Goal: Information Seeking & Learning: Compare options

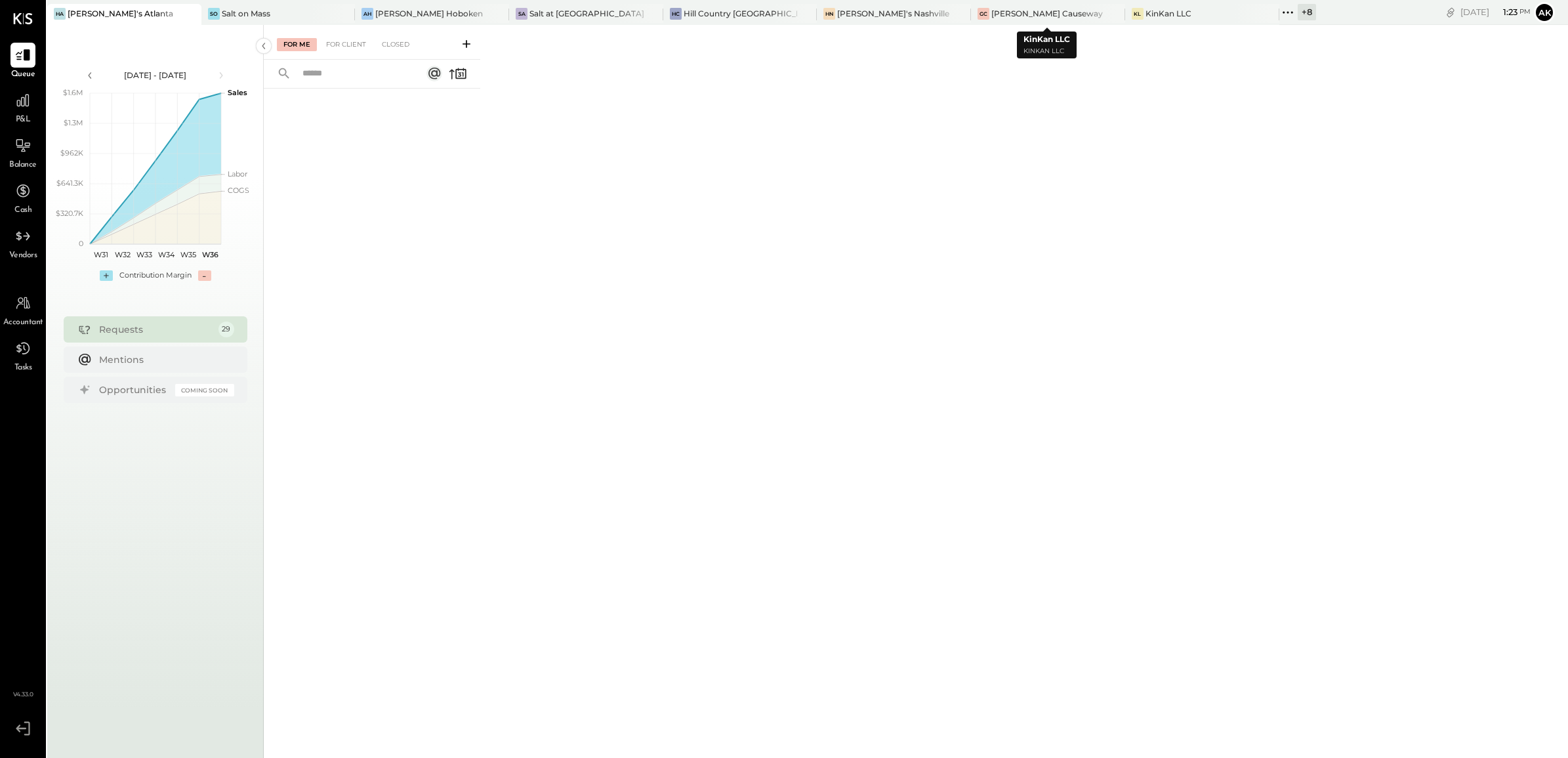
click at [1280, 10] on icon at bounding box center [1288, 12] width 17 height 17
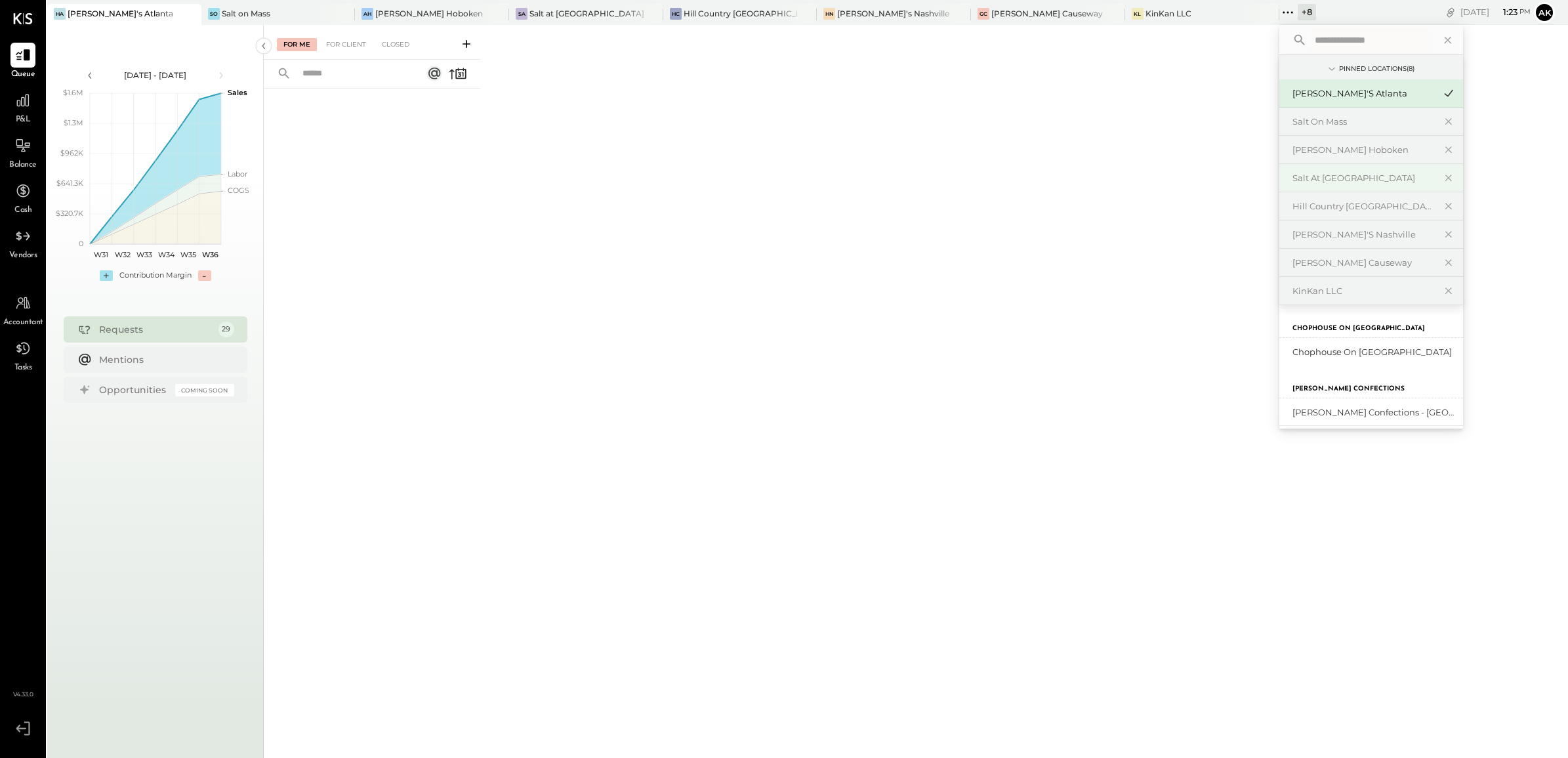
click at [1293, 176] on div "Salt at [GEOGRAPHIC_DATA]" at bounding box center [1363, 178] width 142 height 12
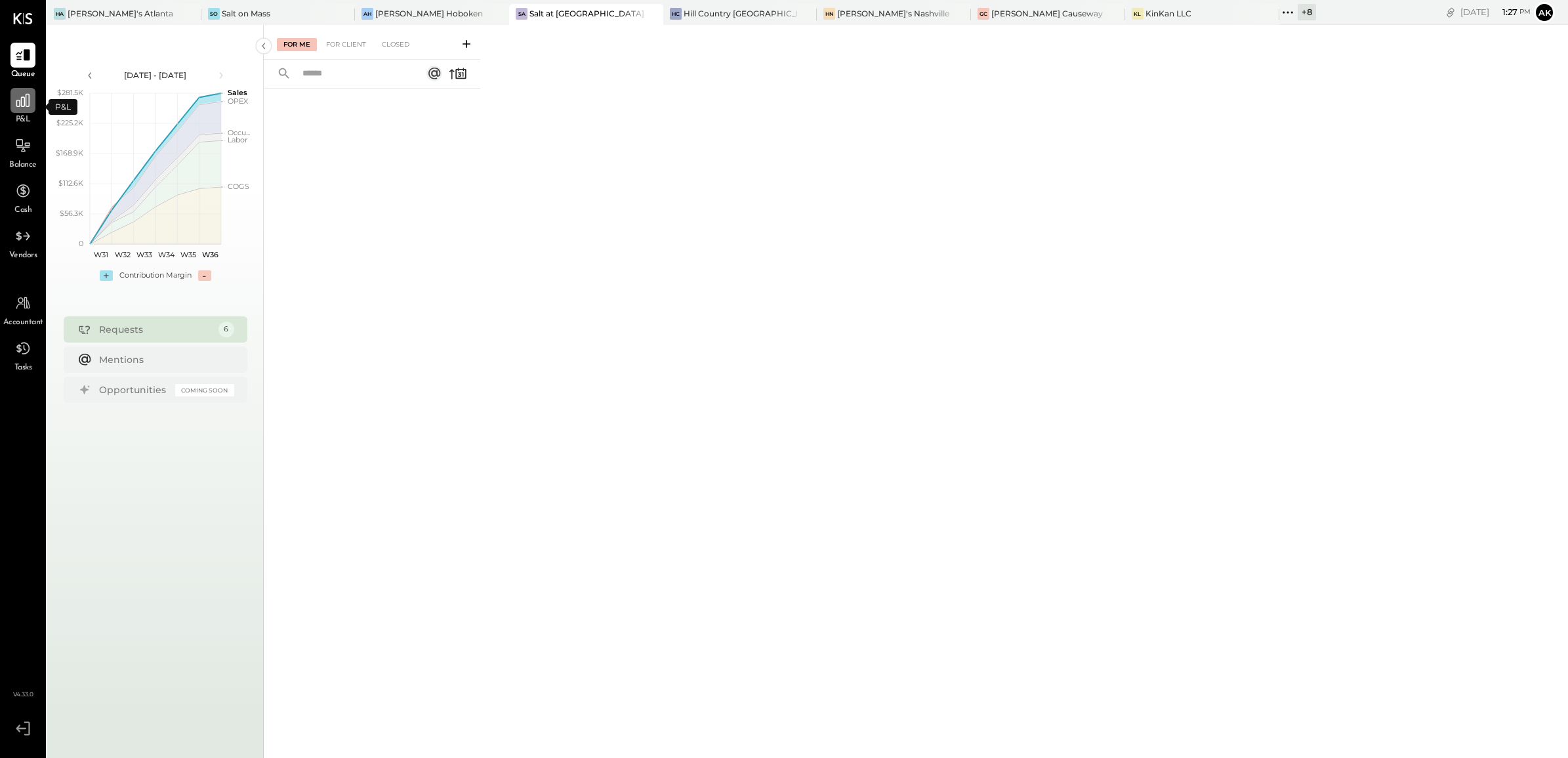
click at [16, 102] on icon at bounding box center [23, 101] width 13 height 13
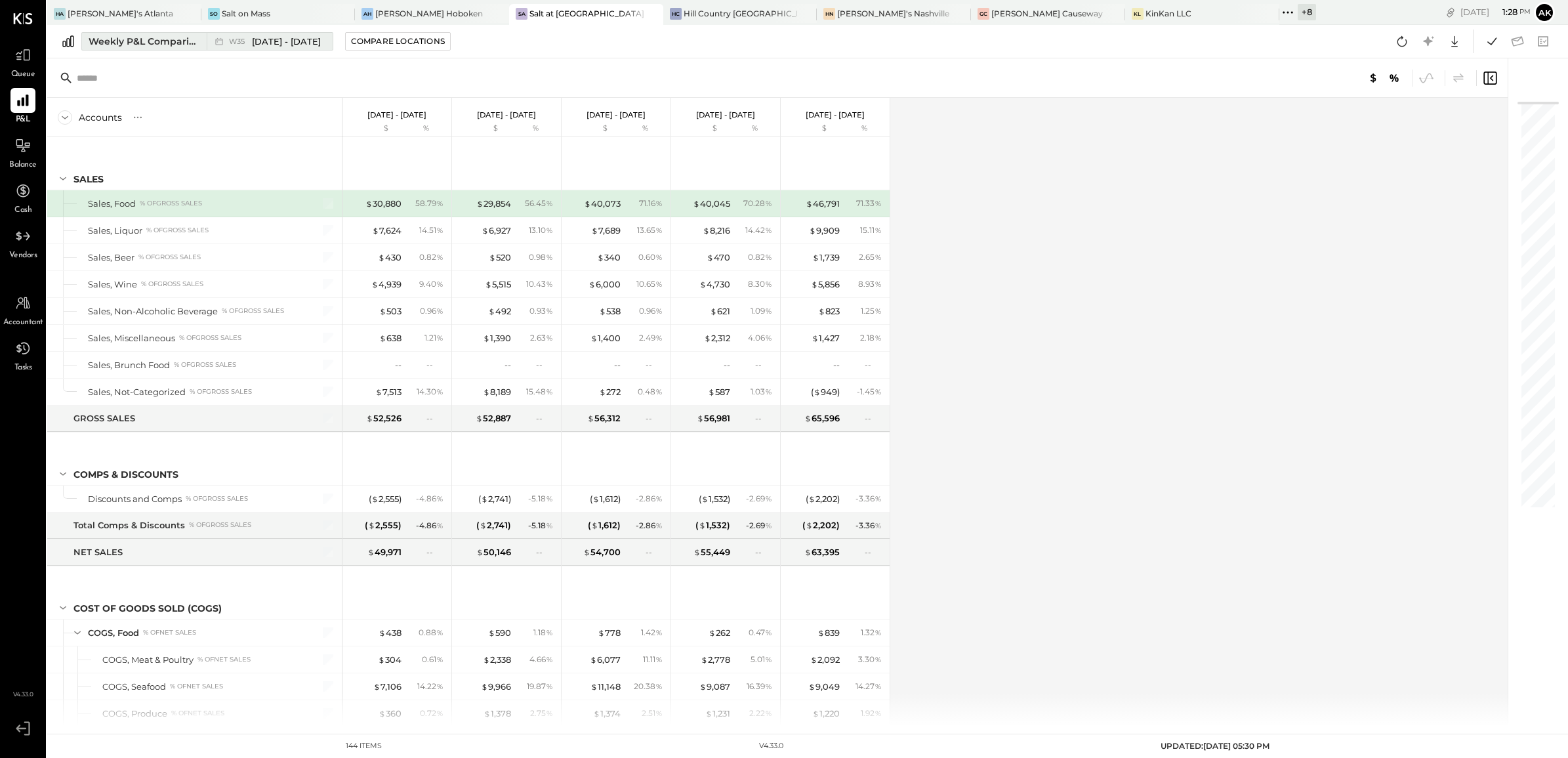
click at [149, 36] on div "Weekly P&L Comparison" at bounding box center [143, 41] width 110 height 13
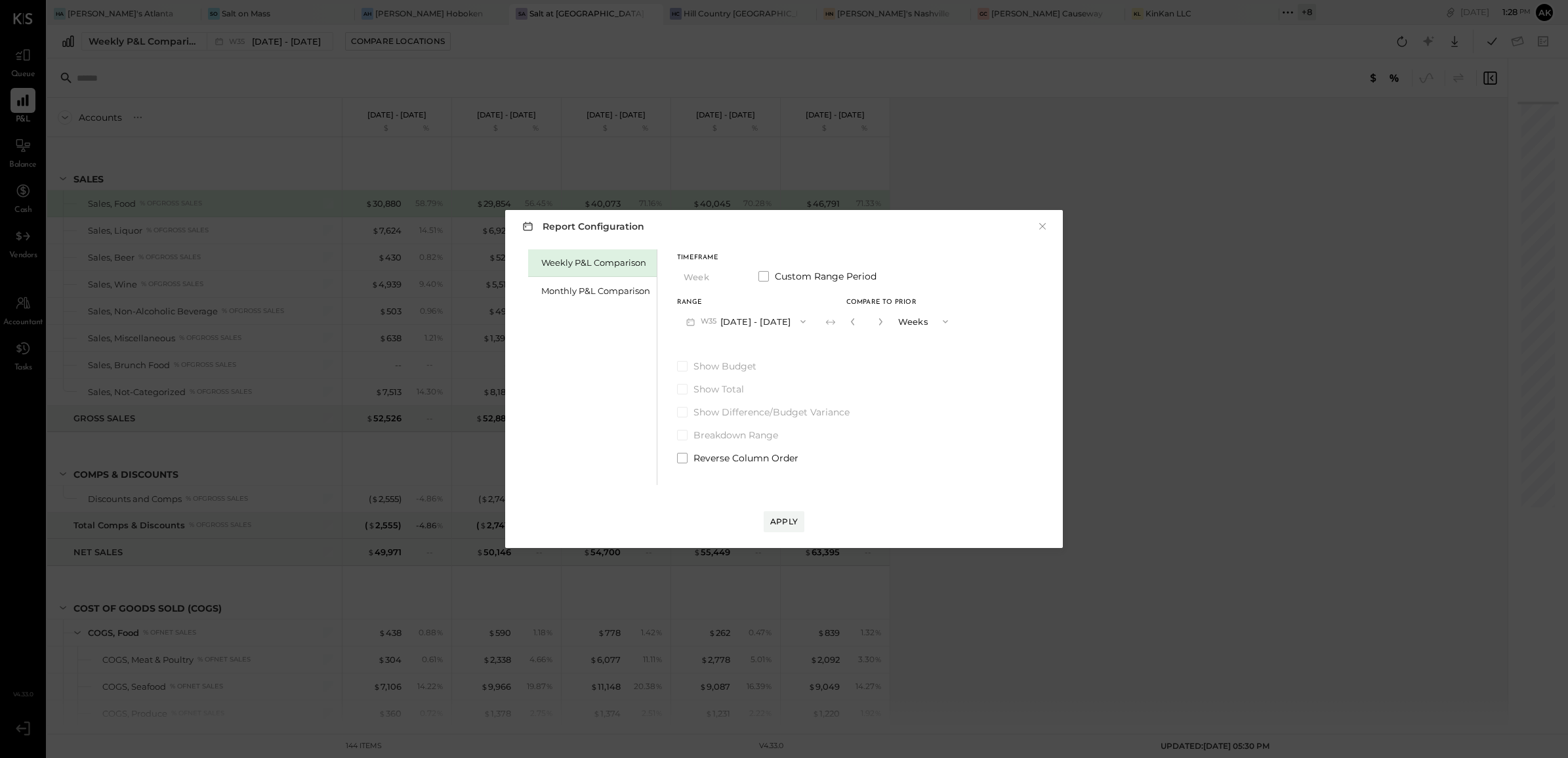
click at [788, 318] on button "W35 Aug 25 - 31, 2025" at bounding box center [746, 321] width 138 height 24
click at [753, 406] on span "[DATE] - [DATE]" at bounding box center [740, 406] width 62 height 11
click at [776, 320] on button "W33 Aug 11 - 17, 2025" at bounding box center [746, 321] width 138 height 24
click at [742, 326] on span "[DATE] - [DATE]" at bounding box center [741, 323] width 62 height 11
click at [877, 321] on icon "button" at bounding box center [881, 321] width 8 height 8
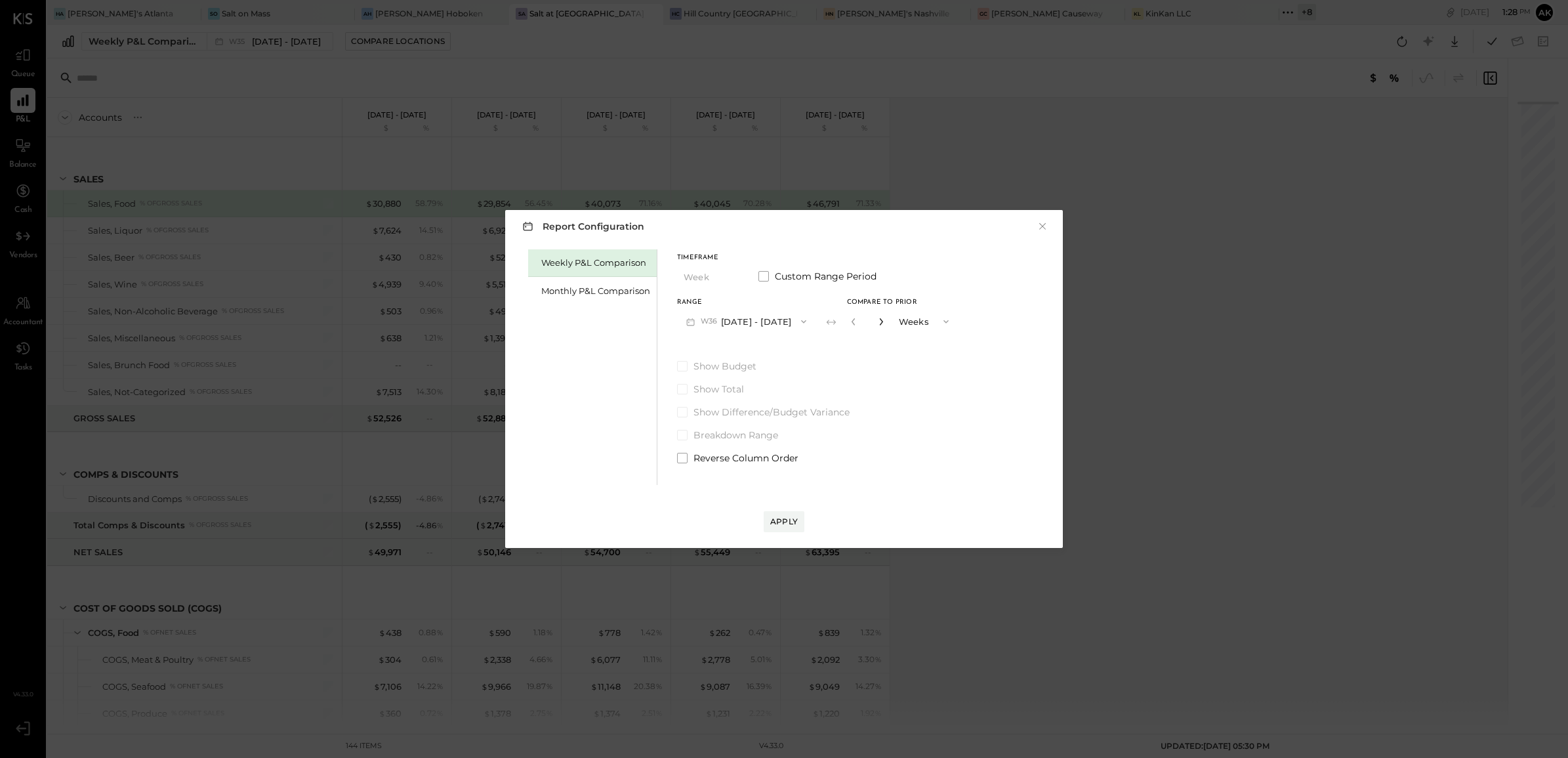
type input "*"
click at [775, 519] on div "Apply" at bounding box center [783, 521] width 27 height 11
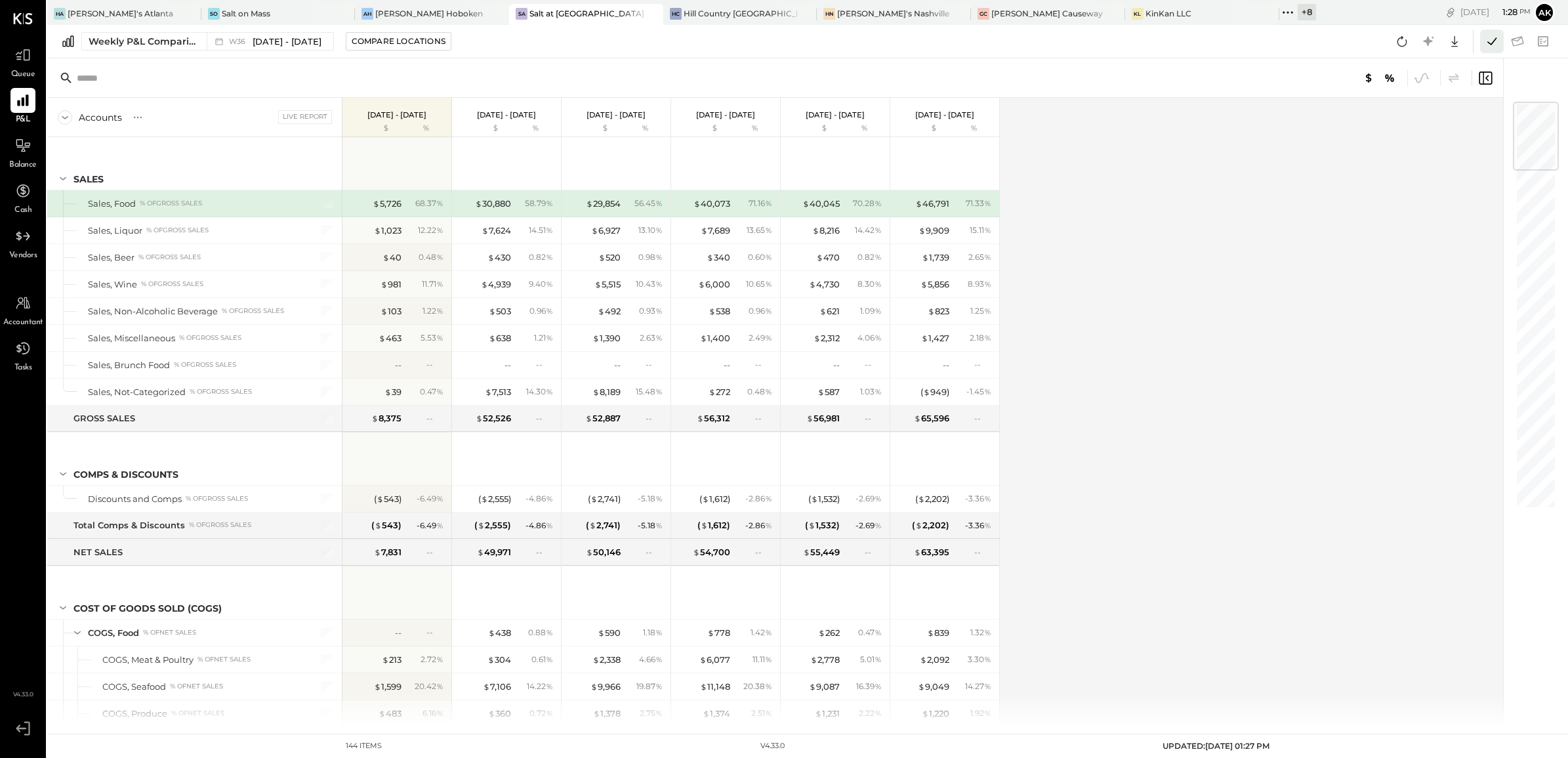
click at [1490, 46] on icon at bounding box center [1492, 41] width 17 height 17
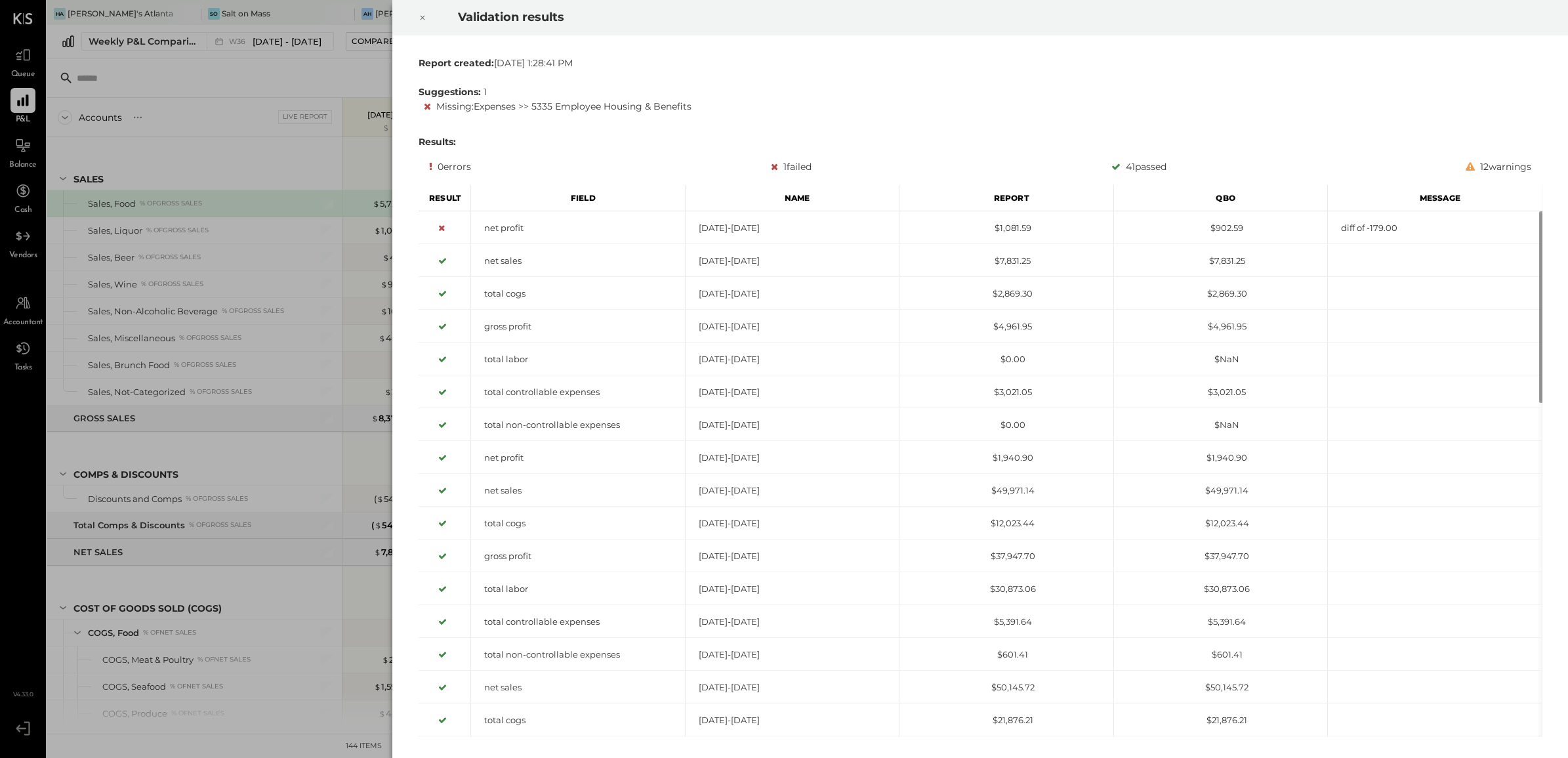
click at [423, 16] on icon at bounding box center [423, 17] width 8 height 16
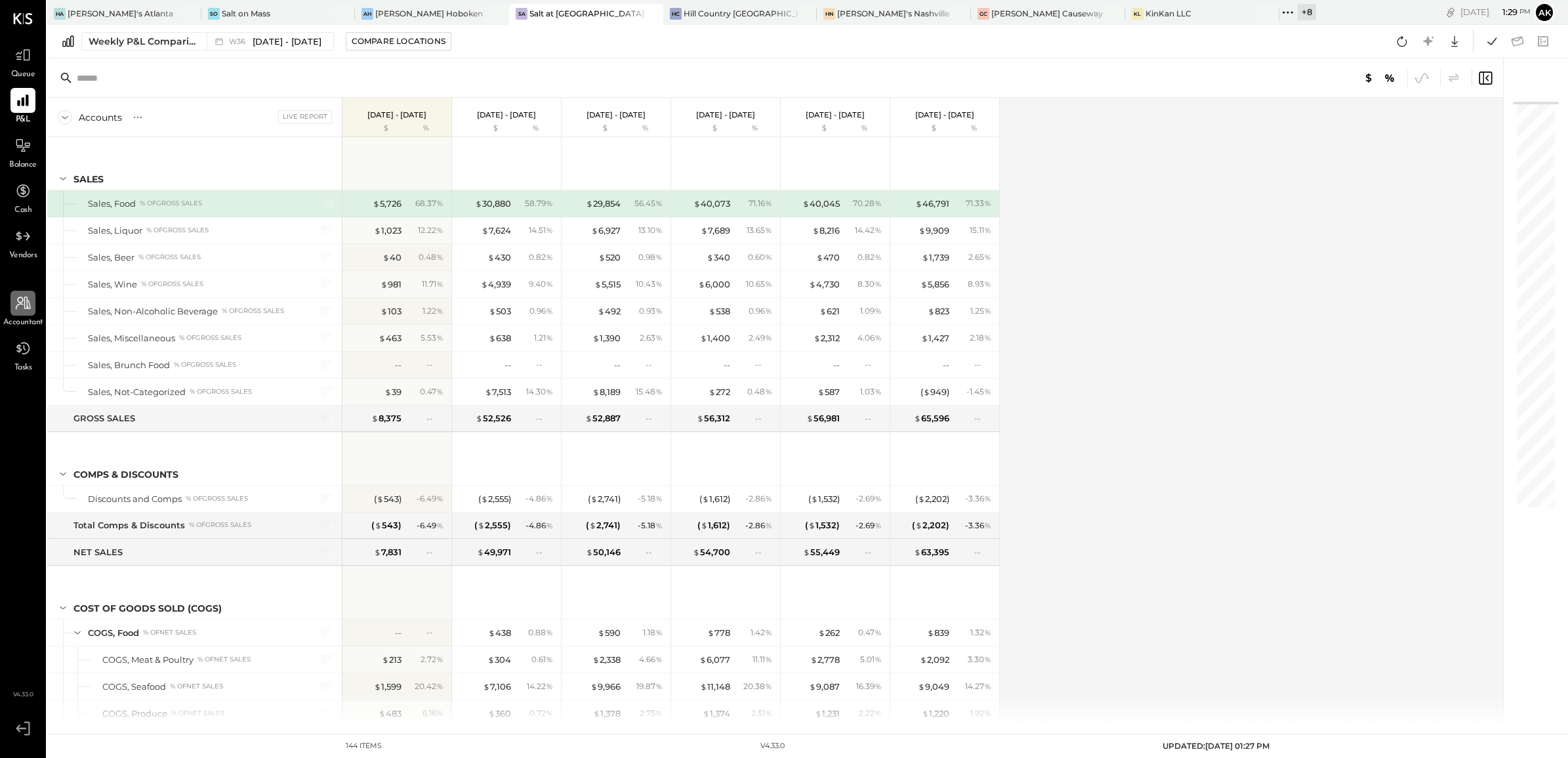
click at [17, 315] on div at bounding box center [23, 303] width 25 height 25
click at [1494, 40] on icon at bounding box center [1492, 41] width 9 height 8
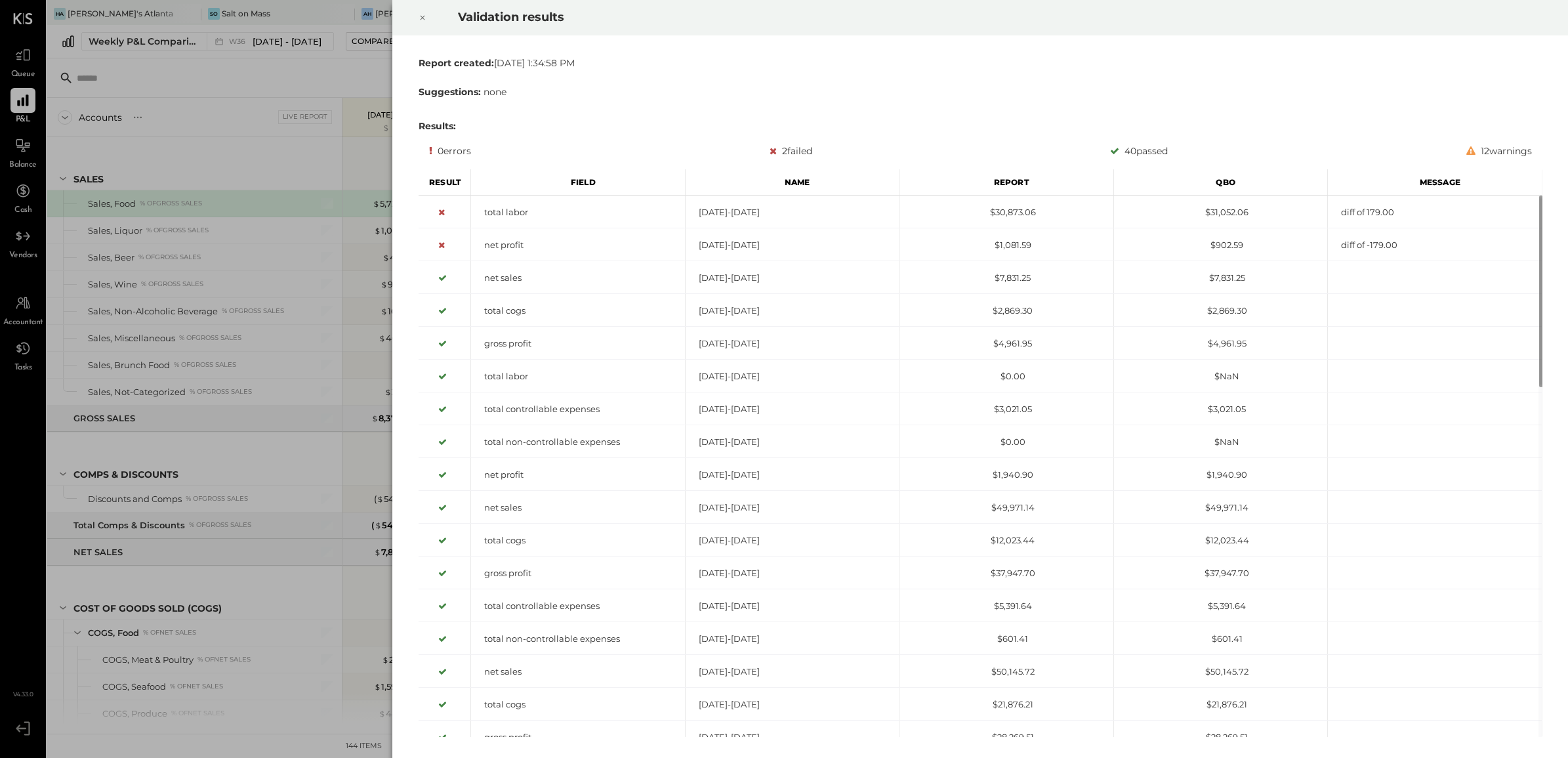
click at [422, 14] on icon at bounding box center [423, 17] width 8 height 16
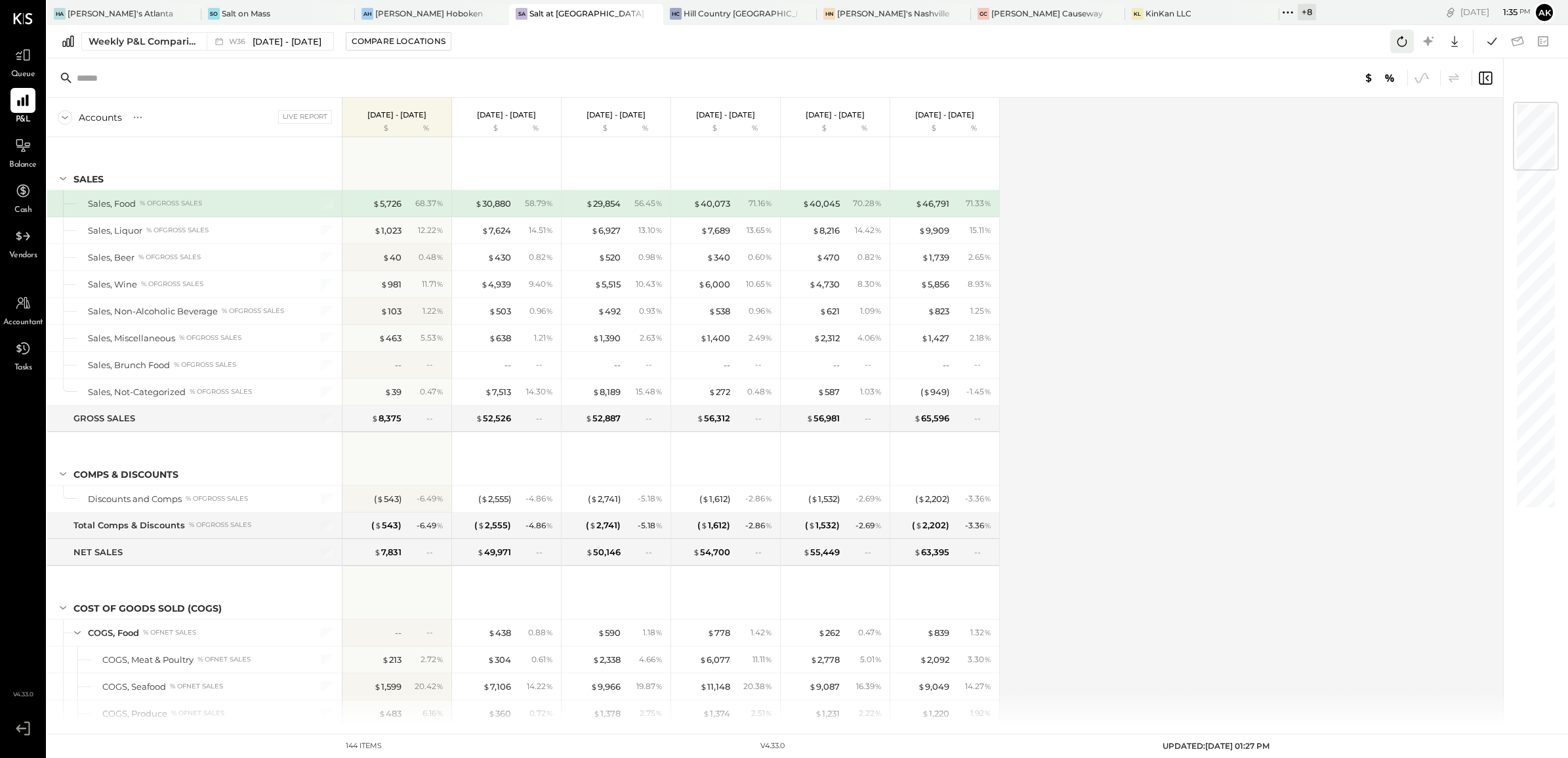
click at [1398, 44] on icon at bounding box center [1402, 41] width 17 height 17
click at [1487, 40] on icon at bounding box center [1492, 41] width 17 height 17
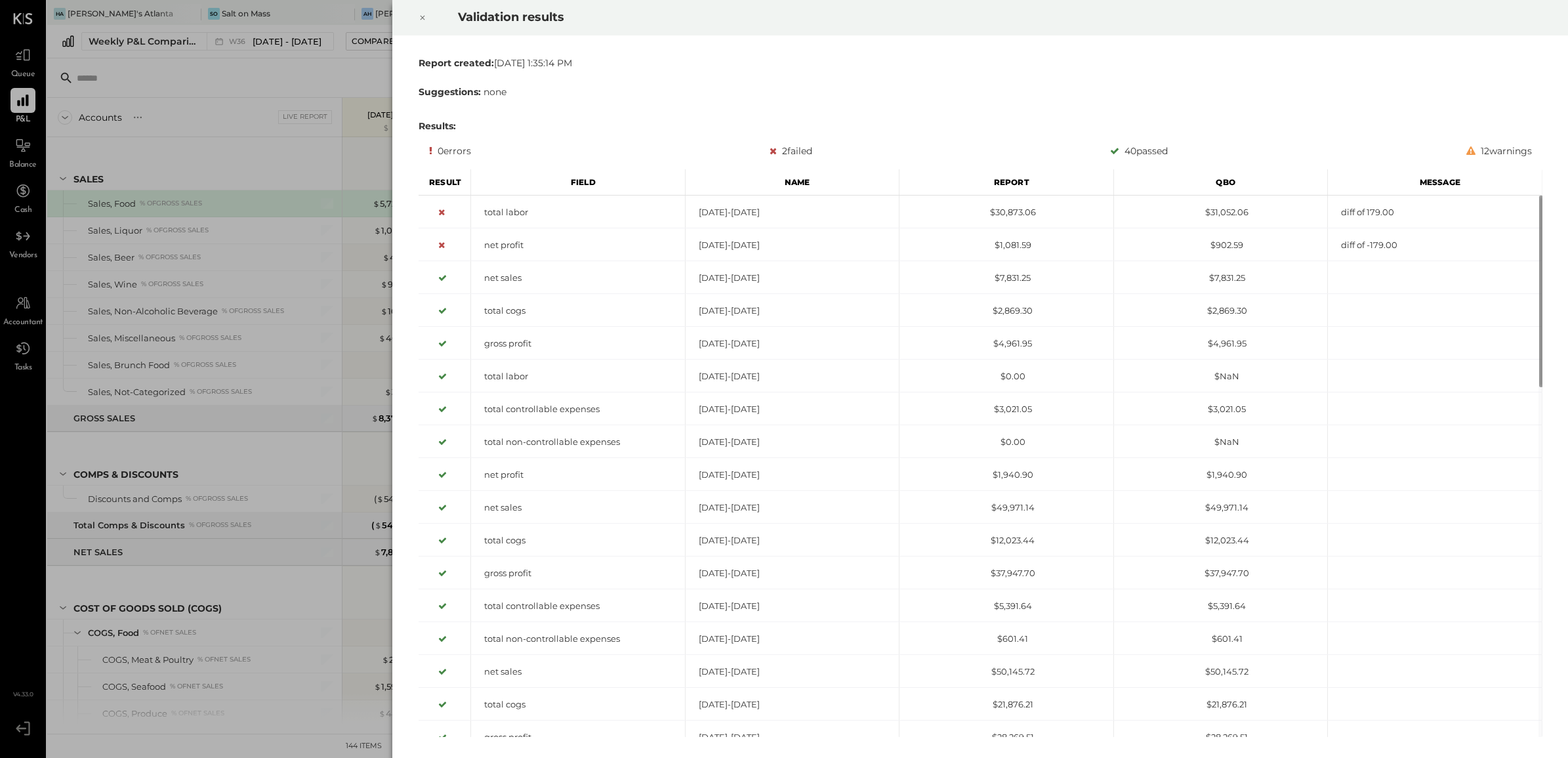
click at [422, 15] on icon at bounding box center [423, 17] width 8 height 16
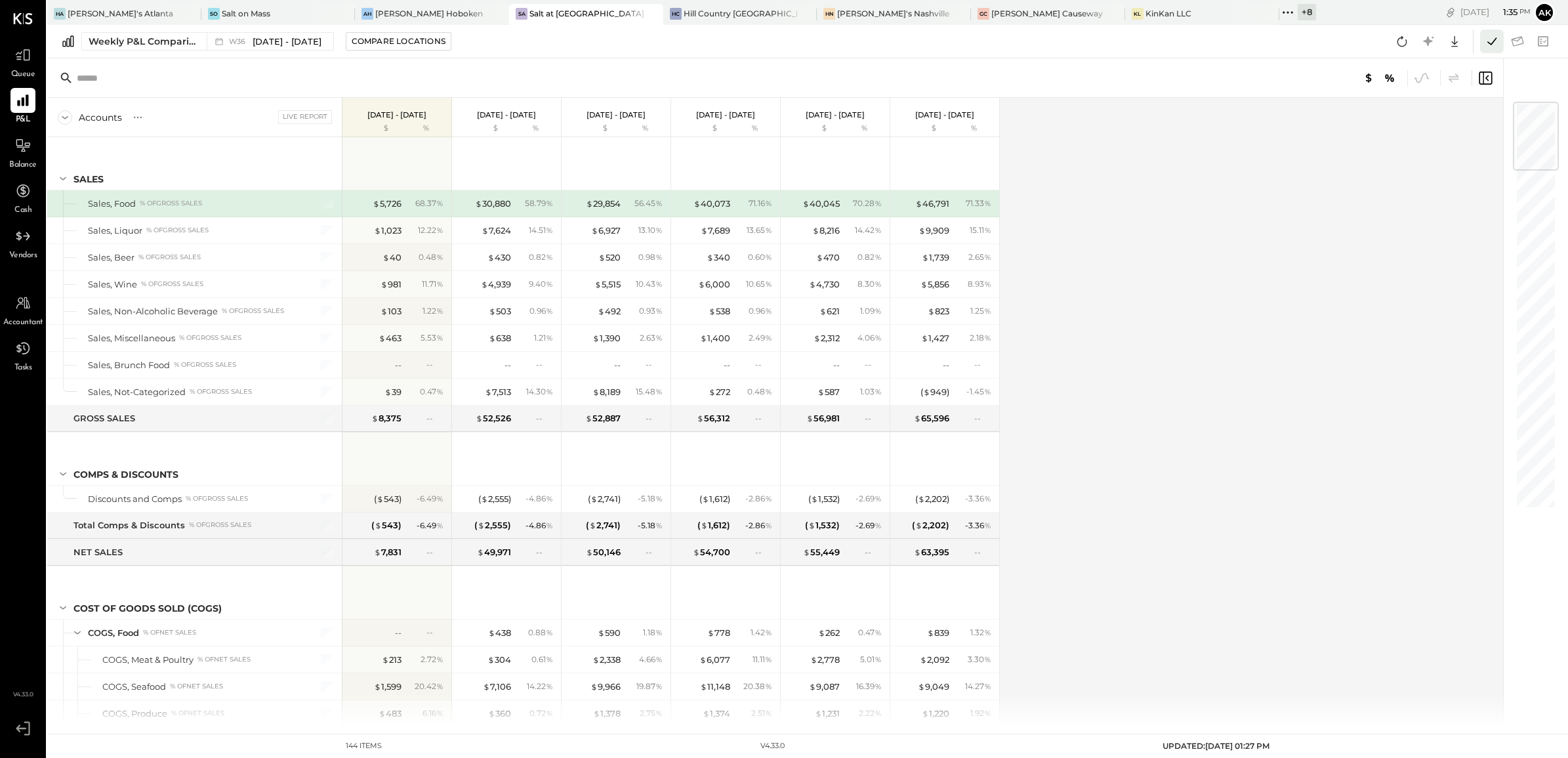
click at [1491, 41] on icon at bounding box center [1492, 41] width 17 height 17
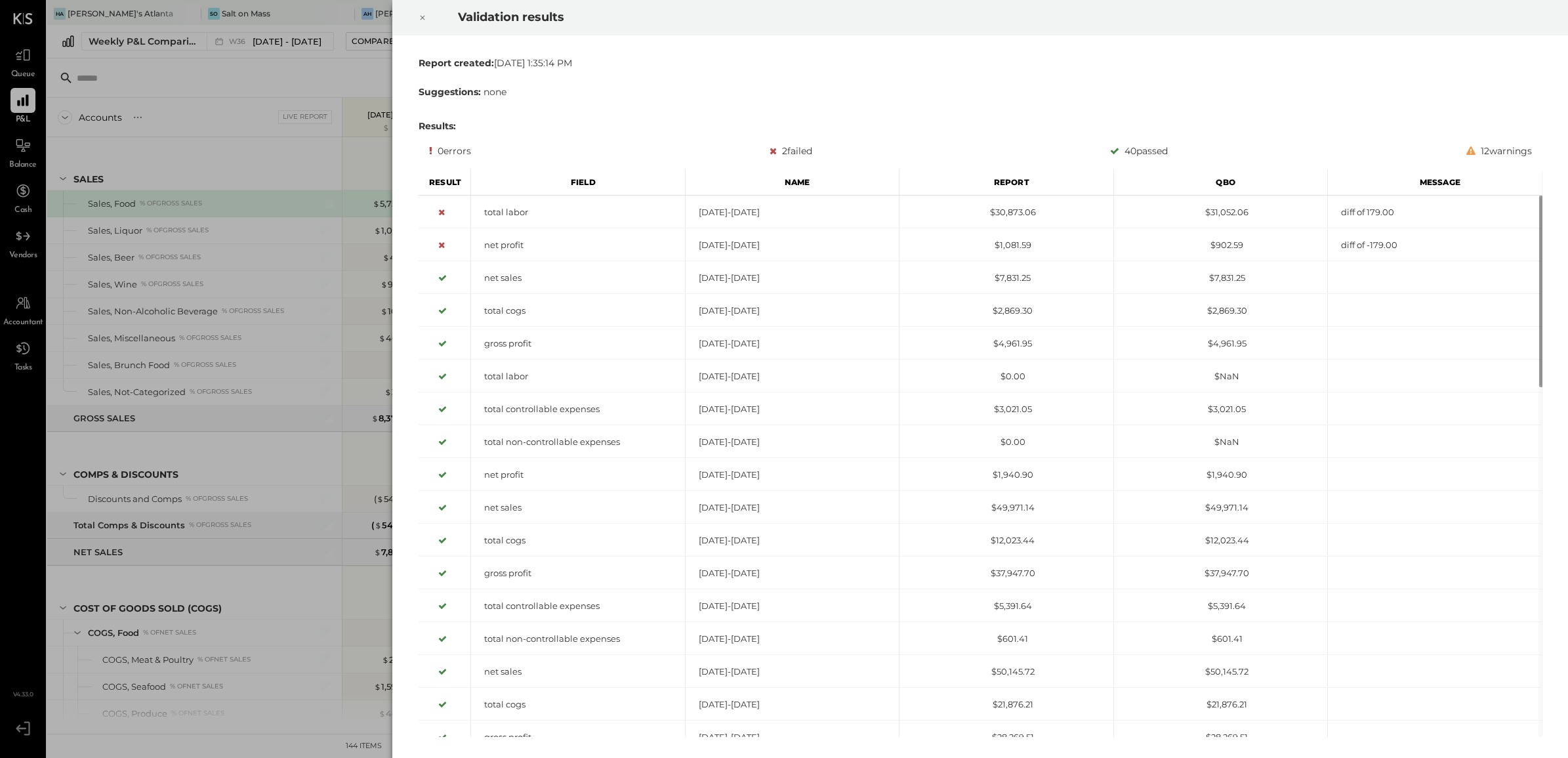
click at [413, 17] on div at bounding box center [423, 17] width 29 height 37
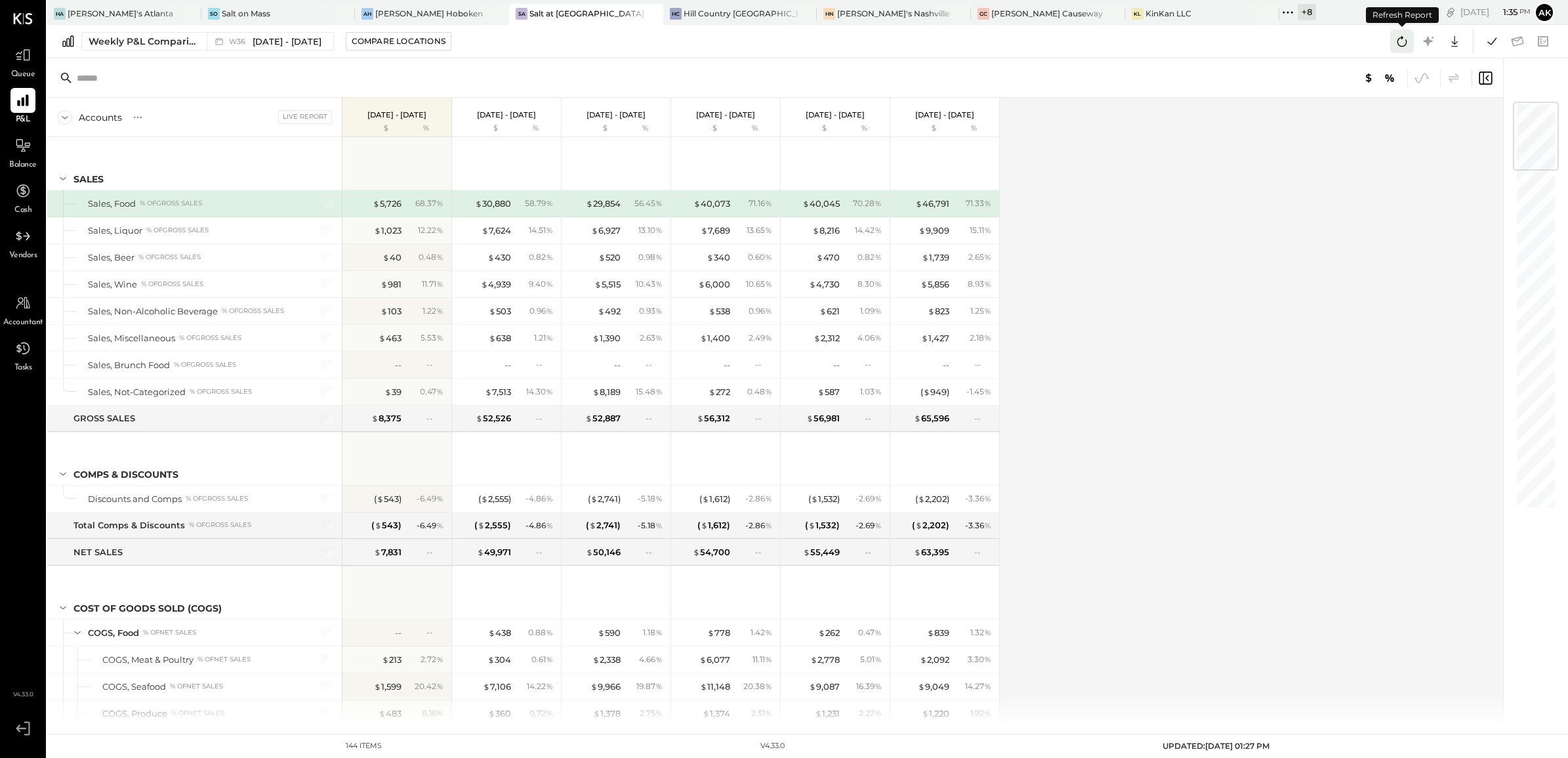
drag, startPoint x: 1402, startPoint y: 43, endPoint x: 1405, endPoint y: 52, distance: 9.5
click at [1402, 43] on icon at bounding box center [1402, 41] width 17 height 17
click at [1494, 47] on icon at bounding box center [1492, 41] width 17 height 17
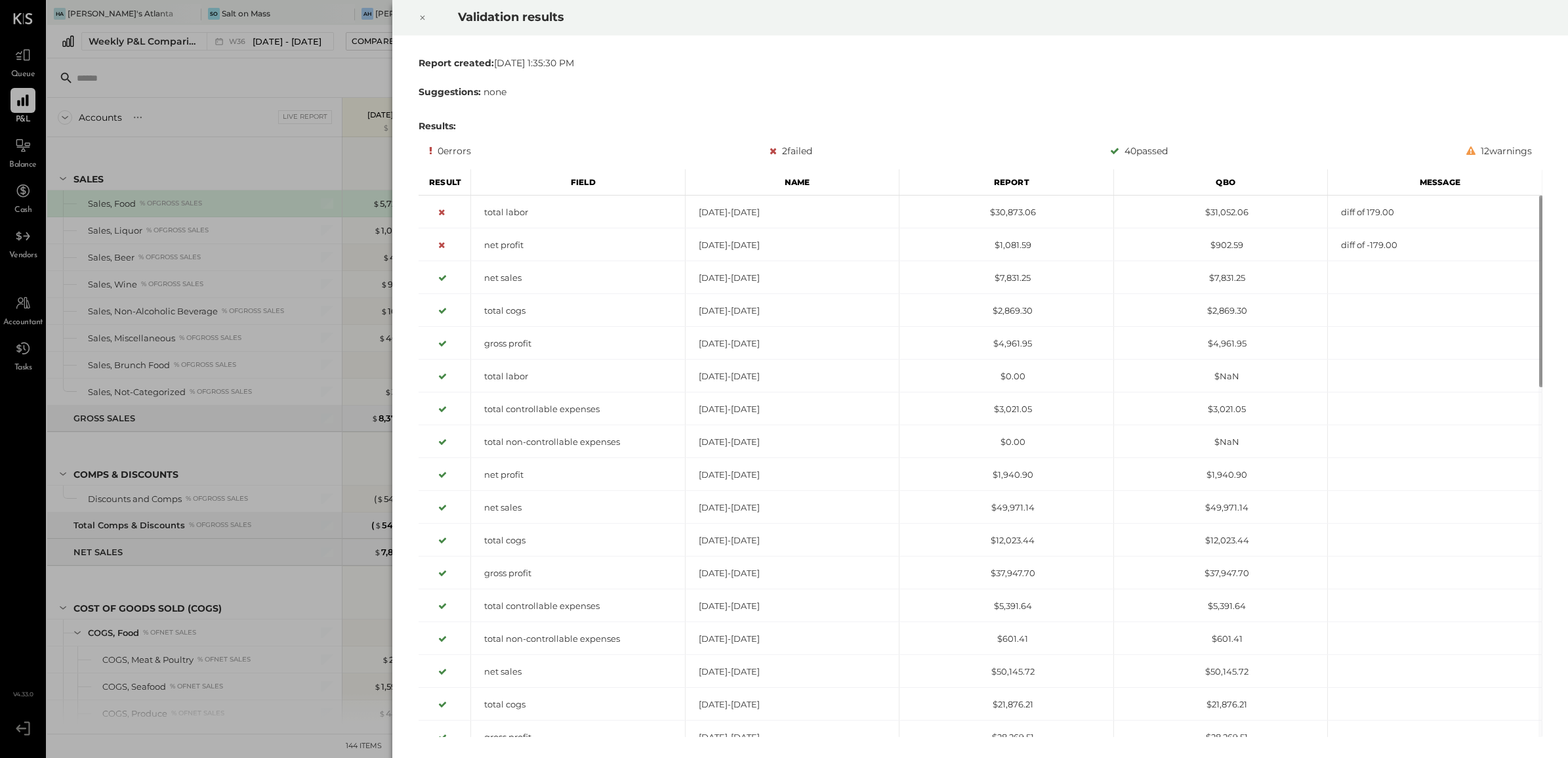
click at [423, 14] on icon at bounding box center [423, 17] width 8 height 16
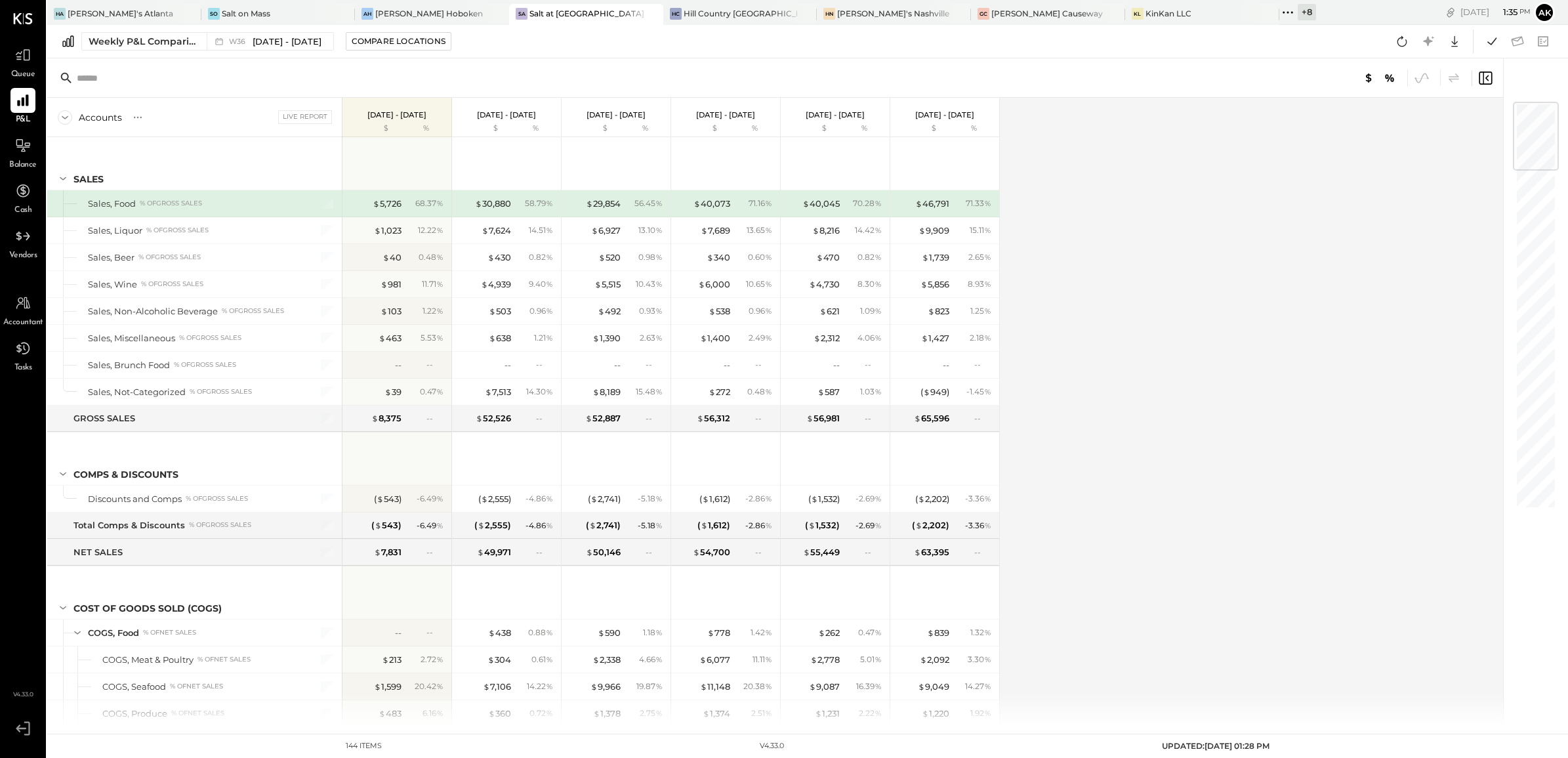
click at [187, 35] on div "Weekly P&L Comparison" at bounding box center [143, 41] width 110 height 13
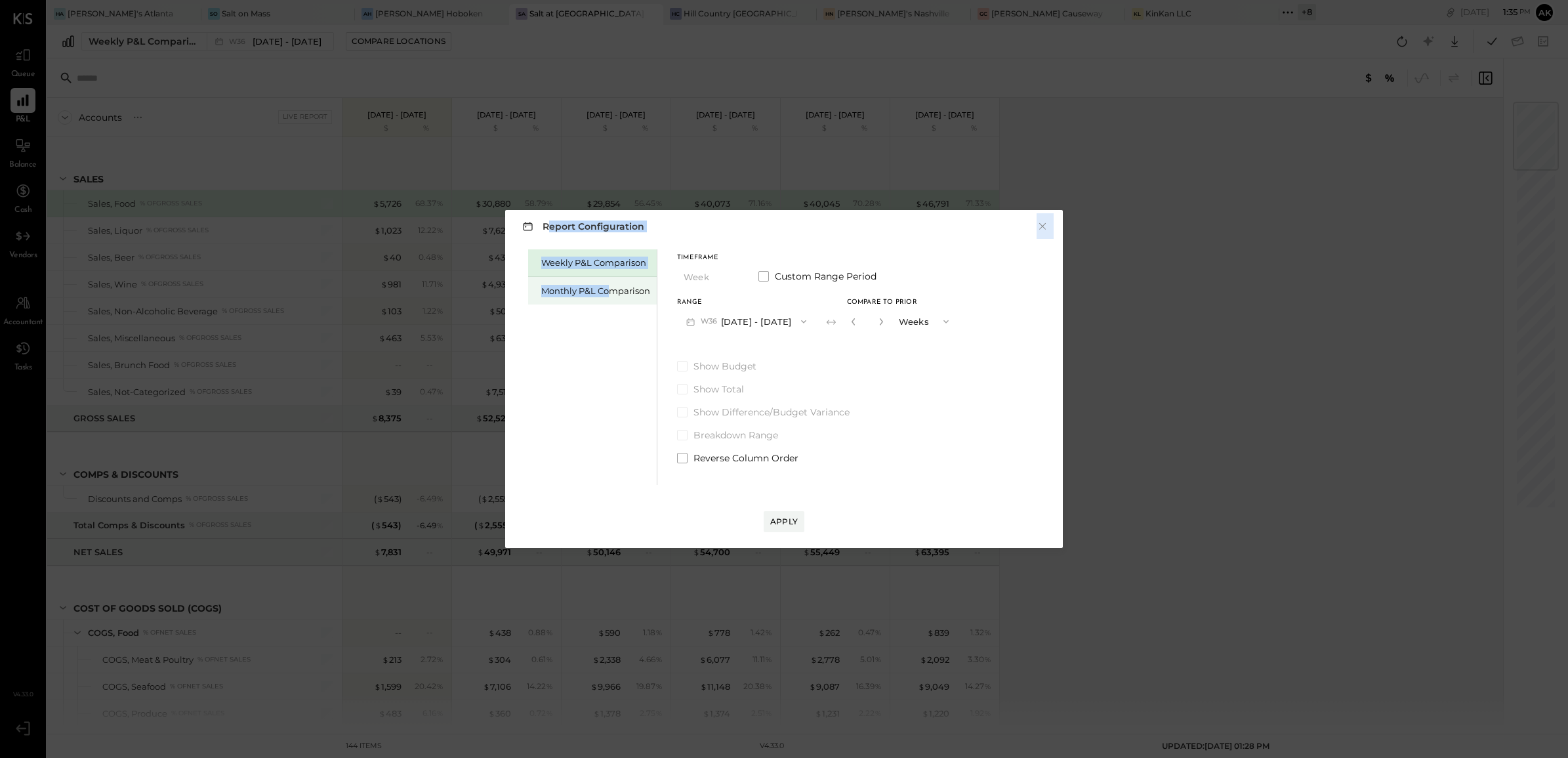
click at [610, 297] on div "Monthly P&L Comparison" at bounding box center [592, 290] width 129 height 27
click at [790, 520] on div "Apply" at bounding box center [783, 521] width 27 height 11
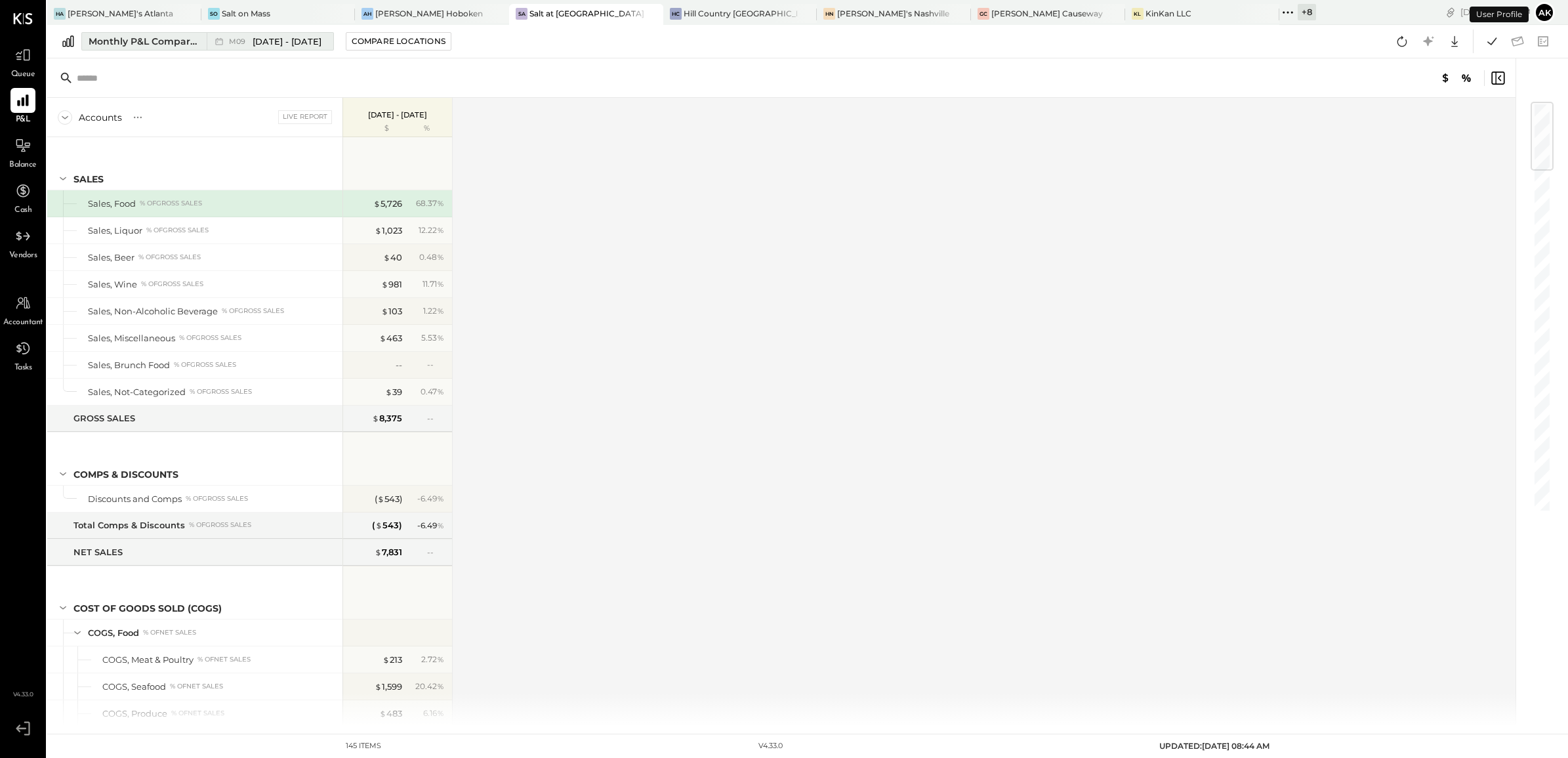
click at [153, 37] on div "Monthly P&L Comparison" at bounding box center [143, 41] width 110 height 13
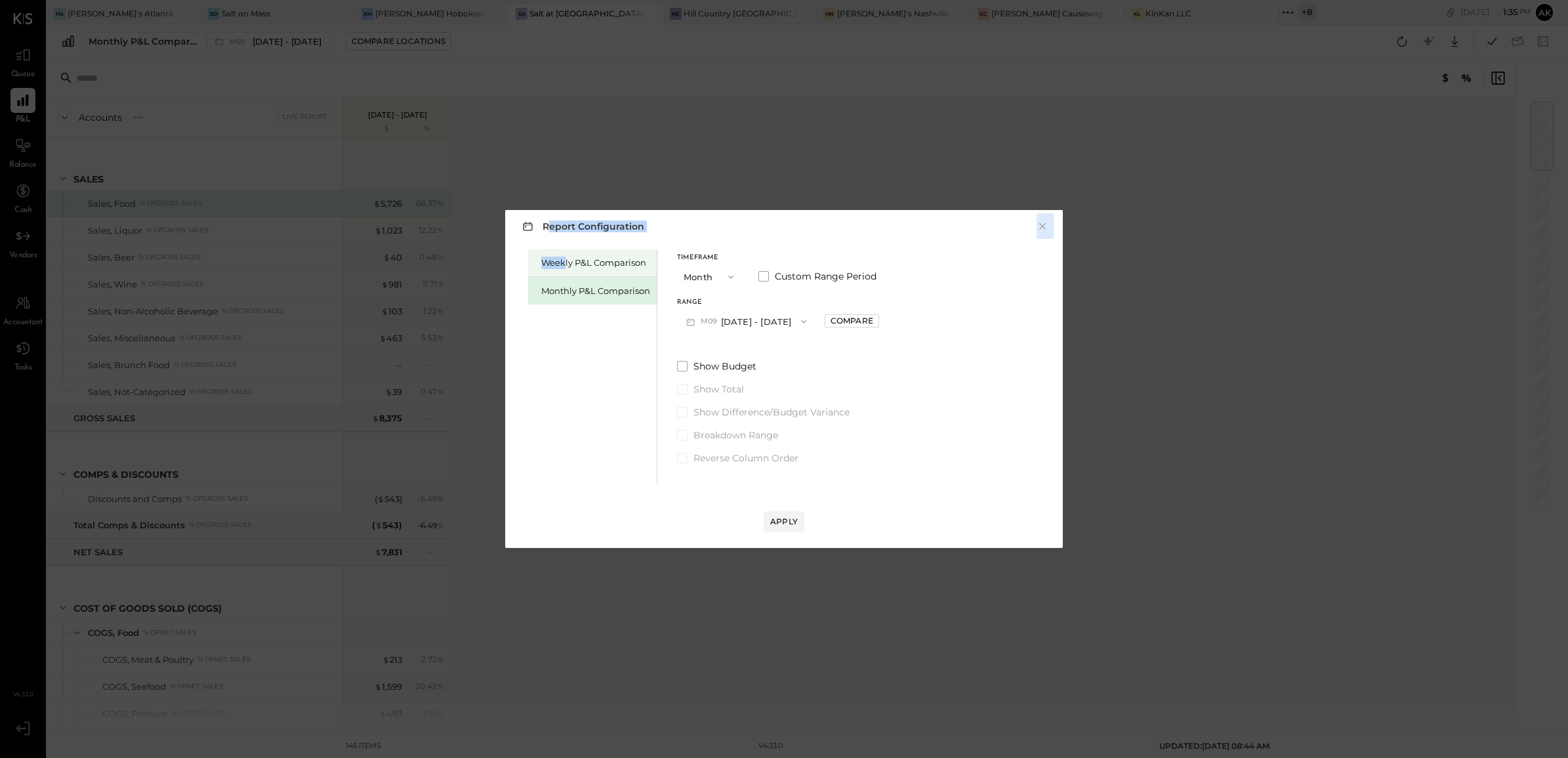
click at [565, 266] on div "Weekly P&L Comparison" at bounding box center [596, 262] width 109 height 12
click at [782, 527] on button "Apply" at bounding box center [783, 521] width 40 height 21
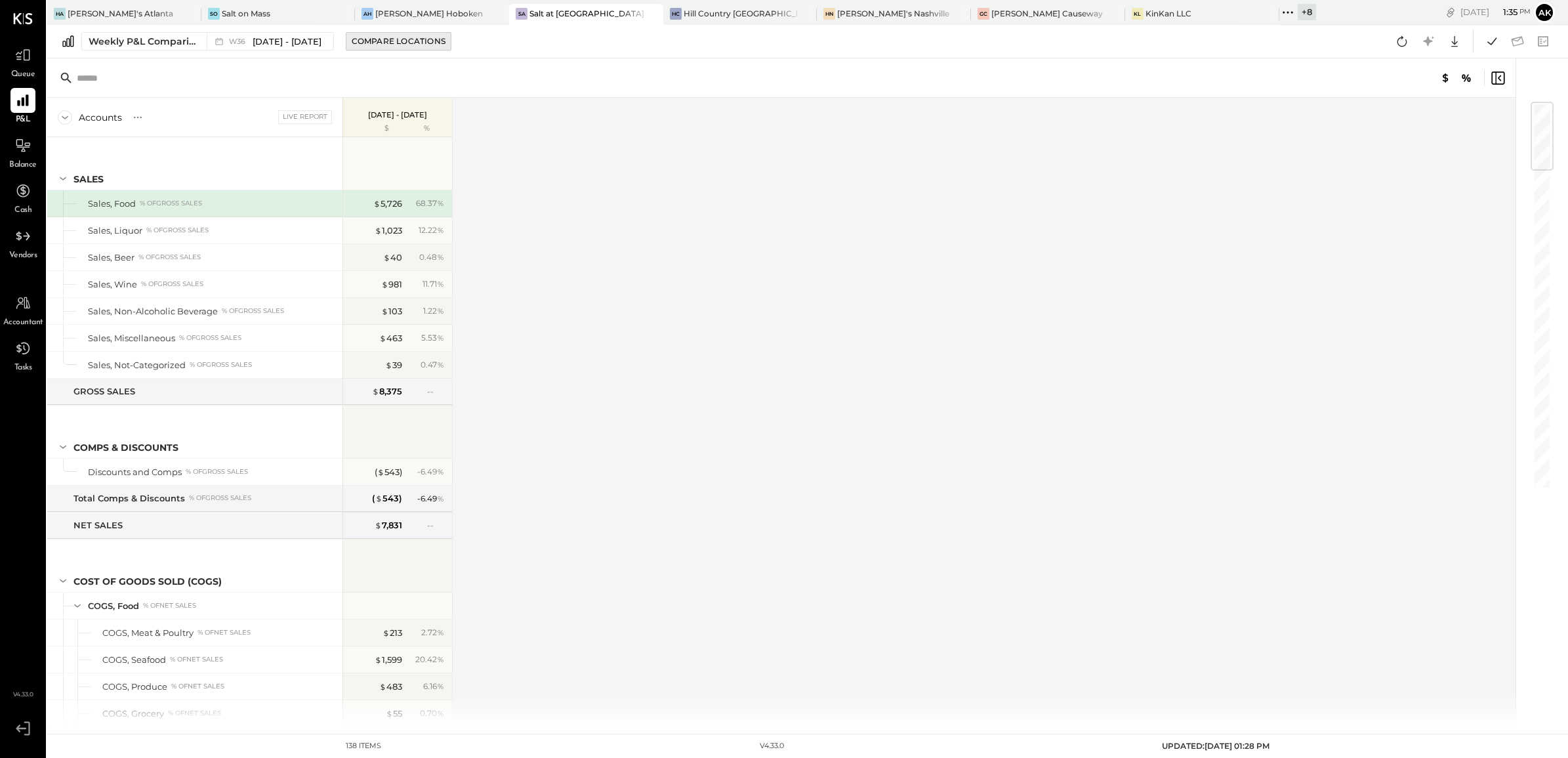
click at [368, 40] on div "Compare Locations" at bounding box center [399, 41] width 94 height 11
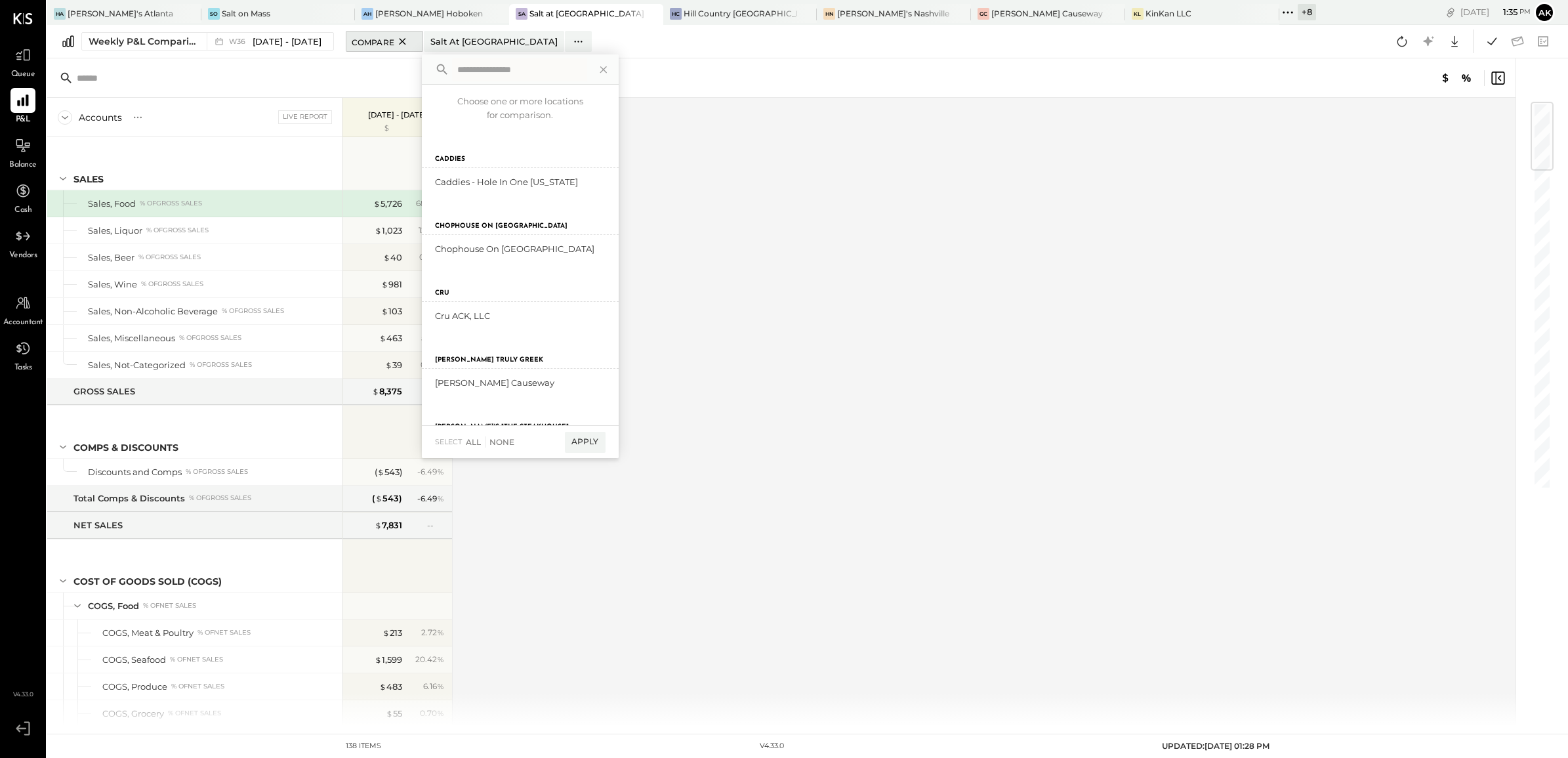
click at [366, 39] on span "Compare" at bounding box center [373, 41] width 42 height 13
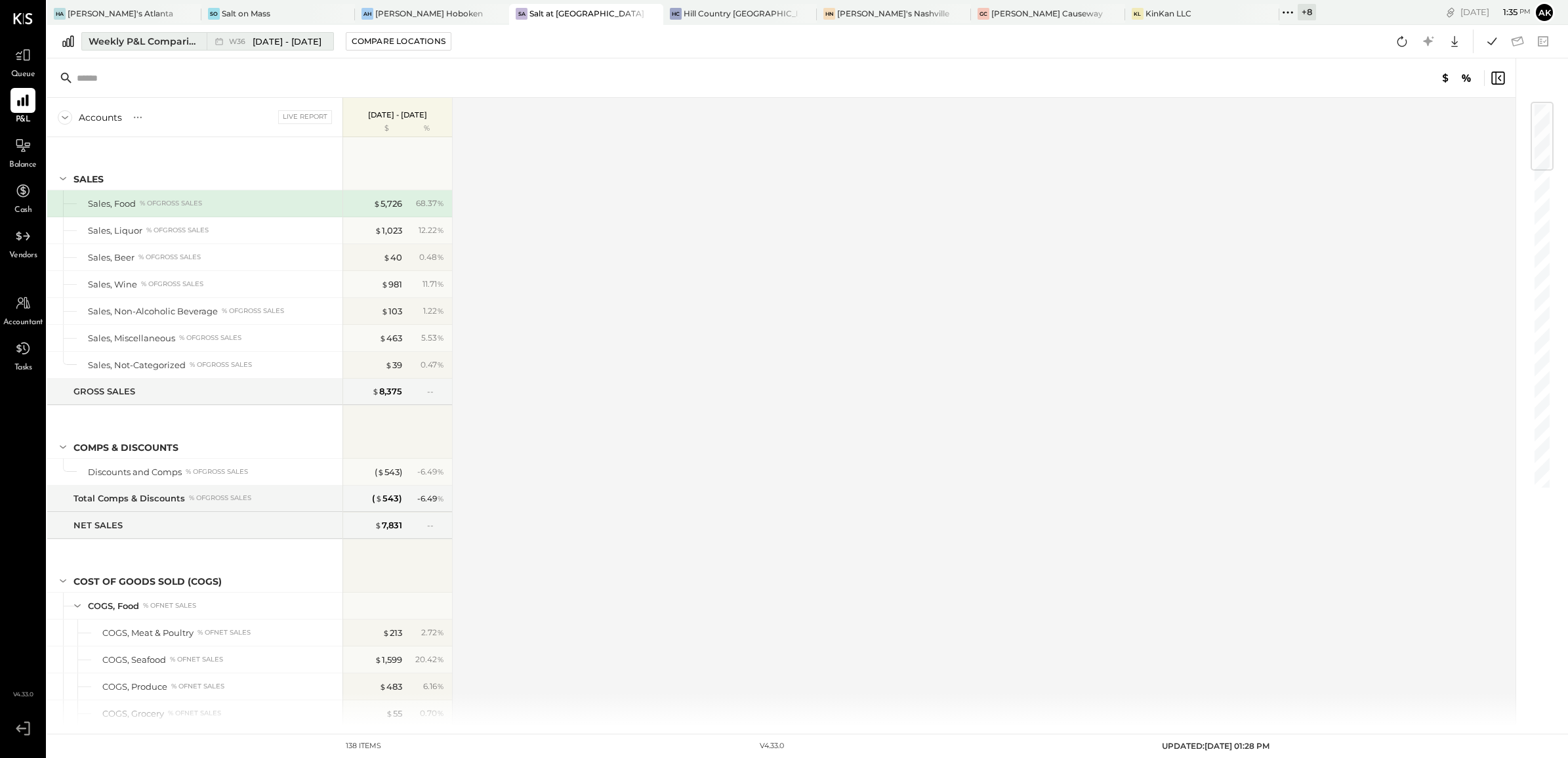
click at [299, 40] on span "[DATE] - [DATE]" at bounding box center [286, 41] width 69 height 12
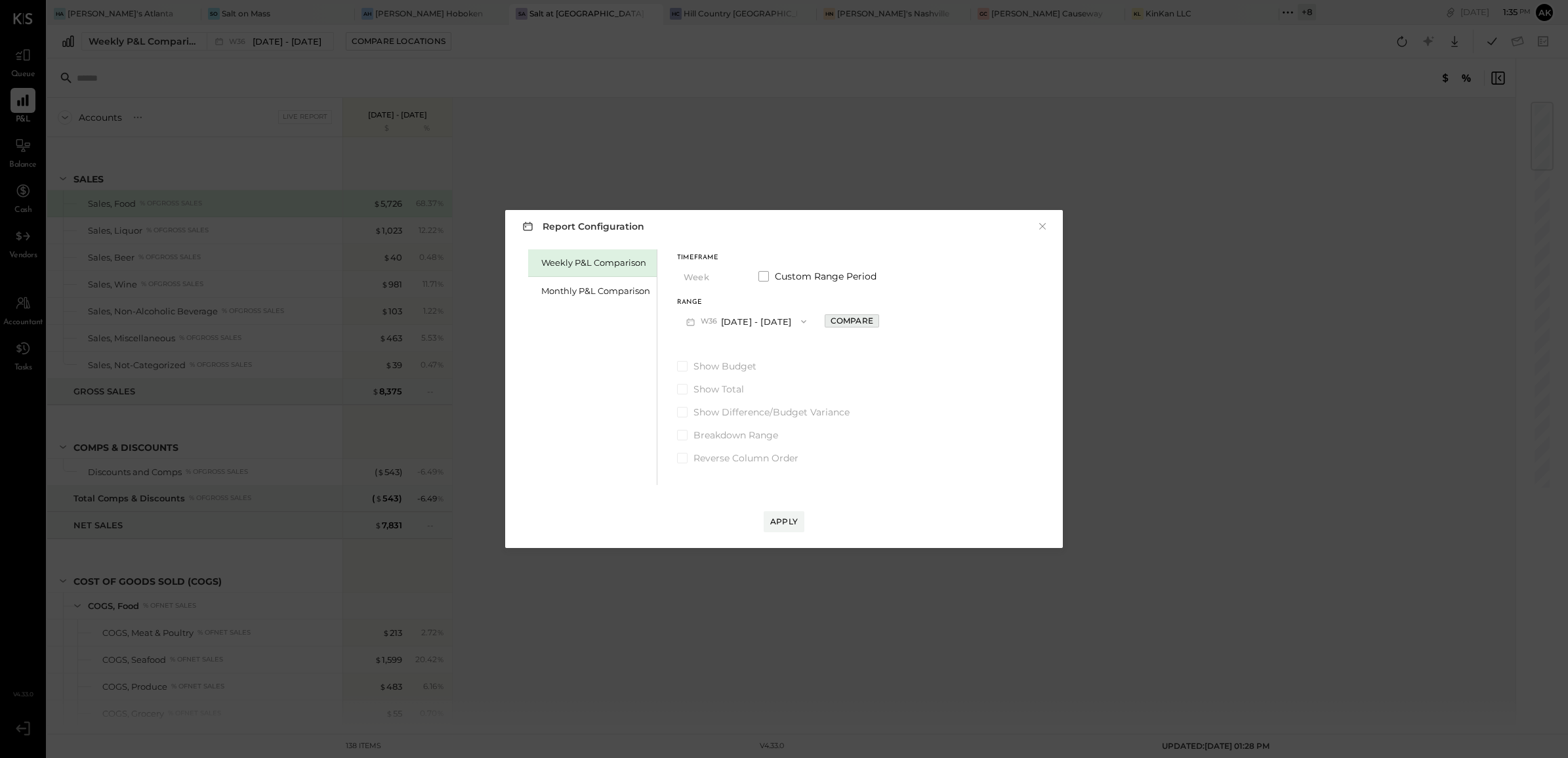
click at [831, 318] on div "Compare" at bounding box center [852, 320] width 42 height 11
click at [877, 321] on icon "button" at bounding box center [881, 321] width 8 height 8
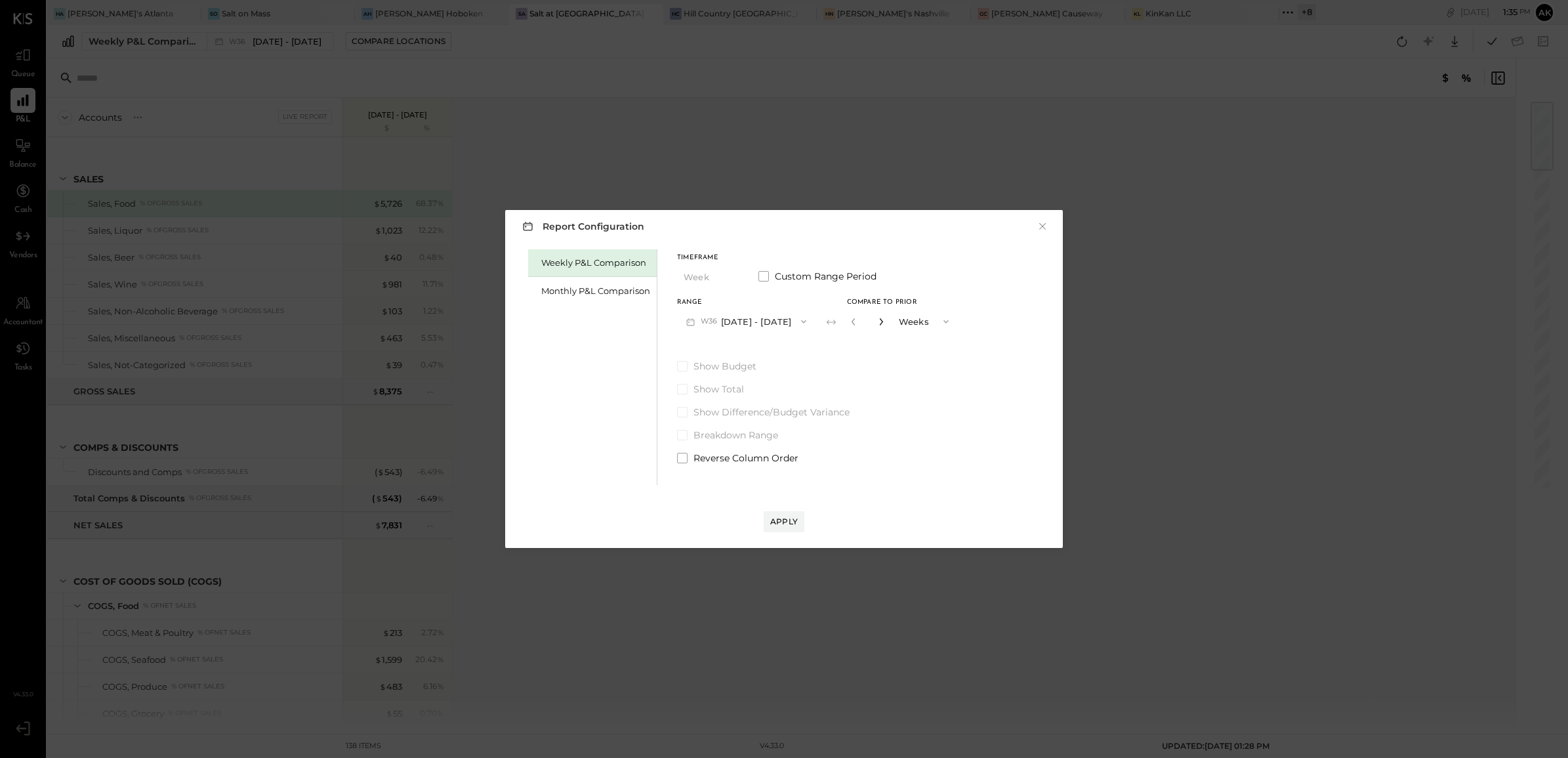
type input "*"
click at [781, 518] on div "Apply" at bounding box center [783, 521] width 27 height 11
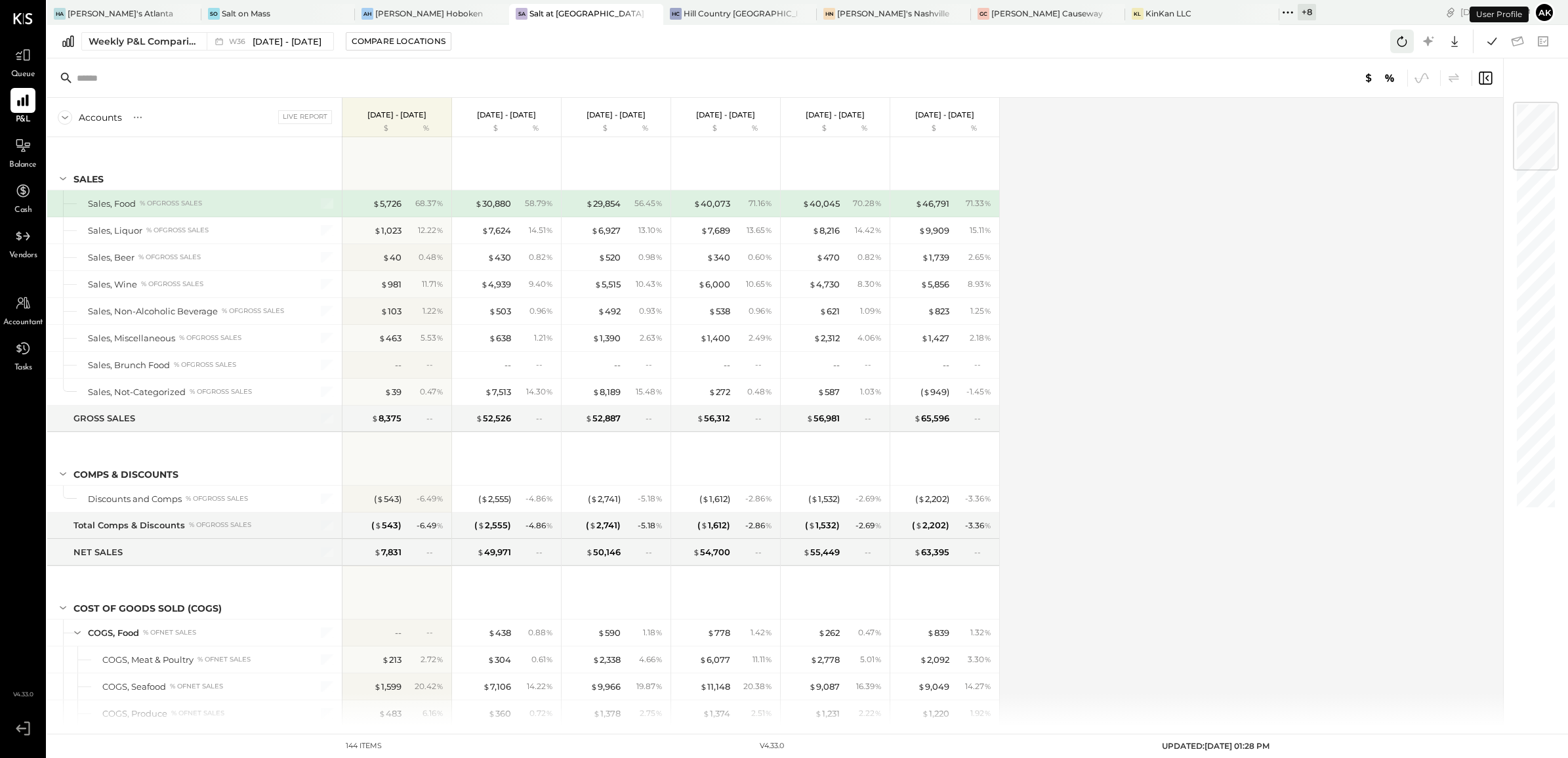
click at [1403, 44] on icon at bounding box center [1402, 41] width 17 height 17
click at [1487, 45] on icon at bounding box center [1492, 41] width 17 height 17
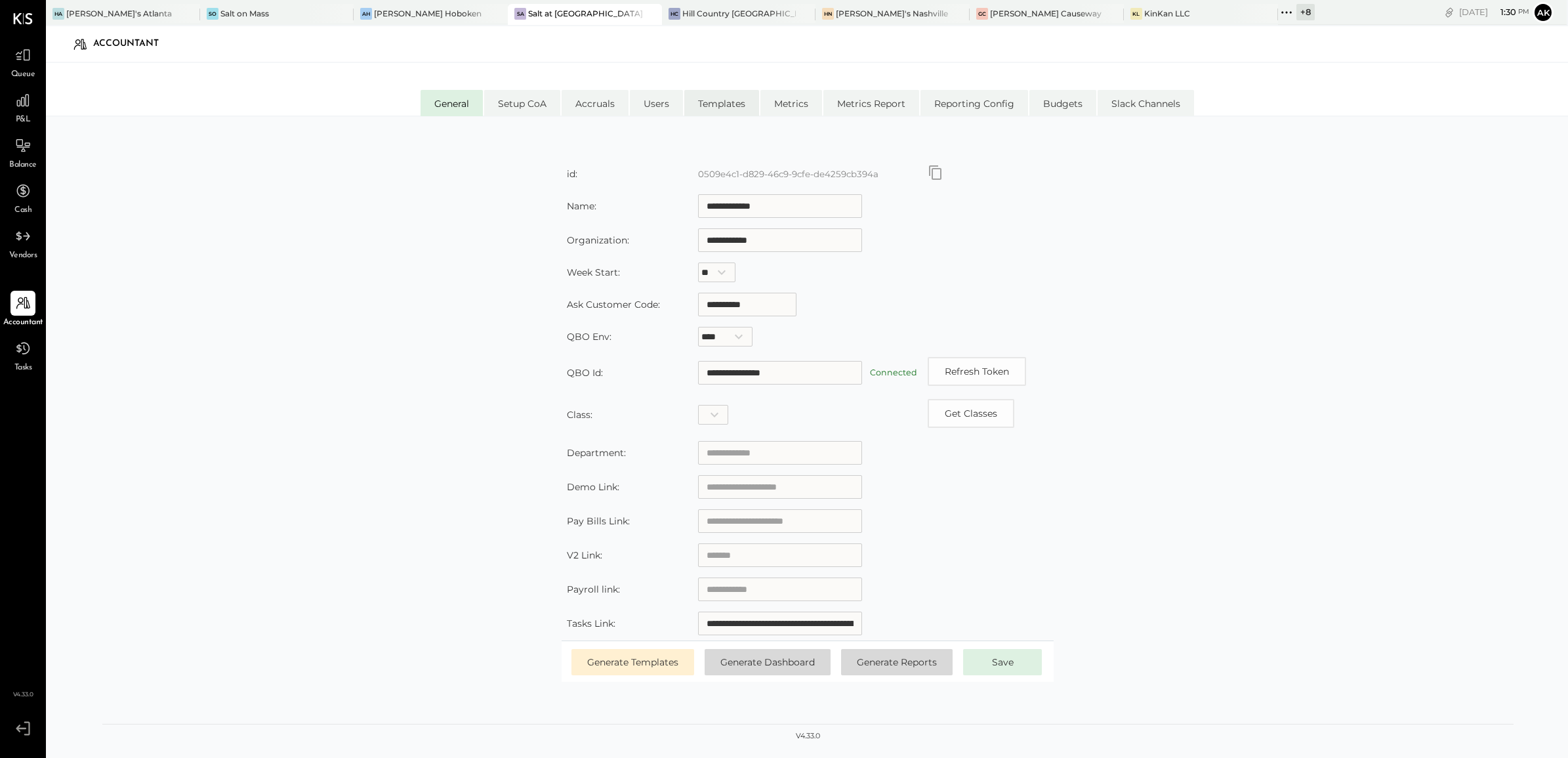
click at [715, 101] on li "Templates" at bounding box center [722, 103] width 75 height 26
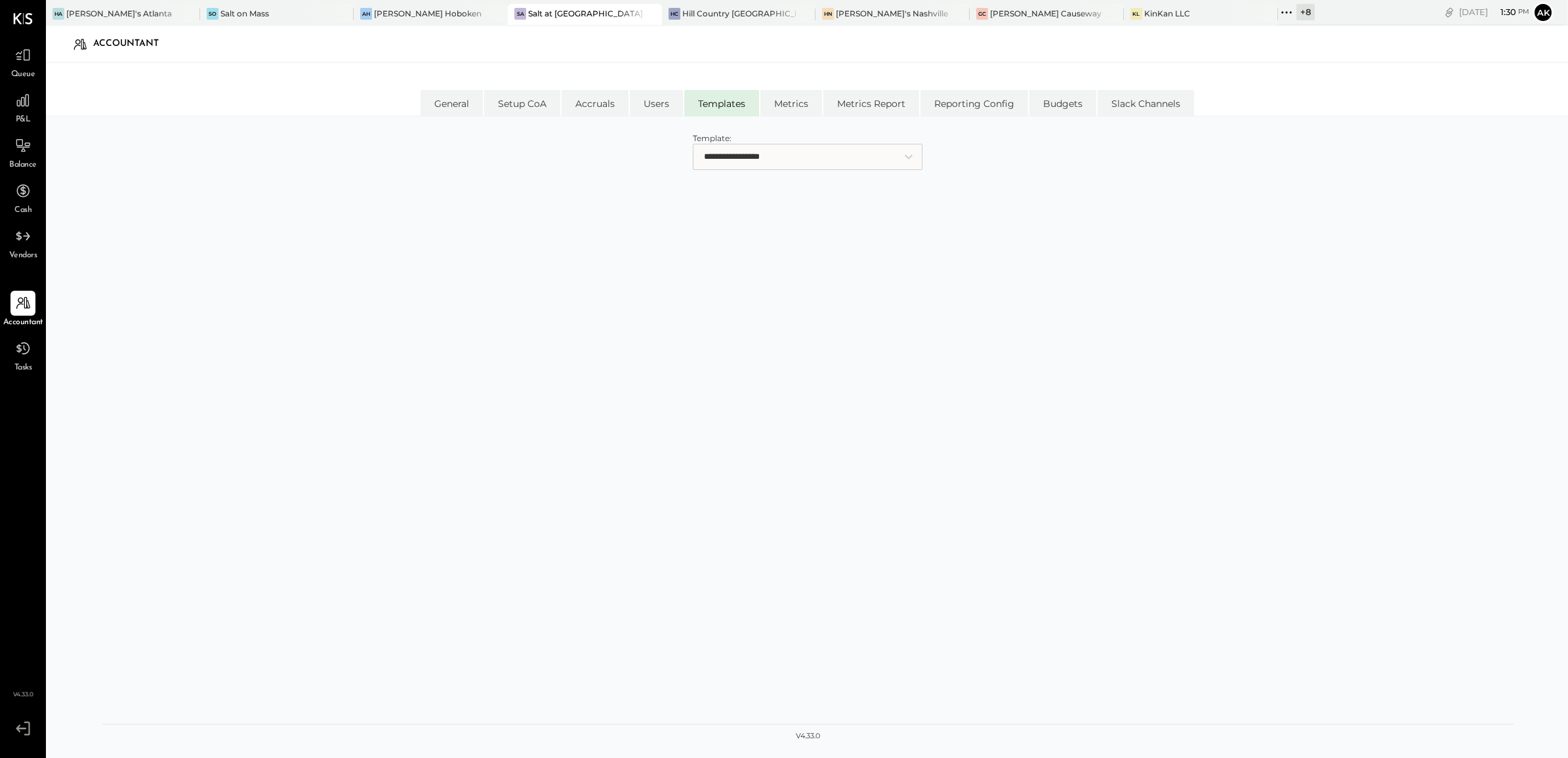
click at [756, 162] on select "**********" at bounding box center [807, 157] width 230 height 26
select select "**********"
click at [693, 144] on select "**********" at bounding box center [807, 157] width 230 height 26
select select "*****"
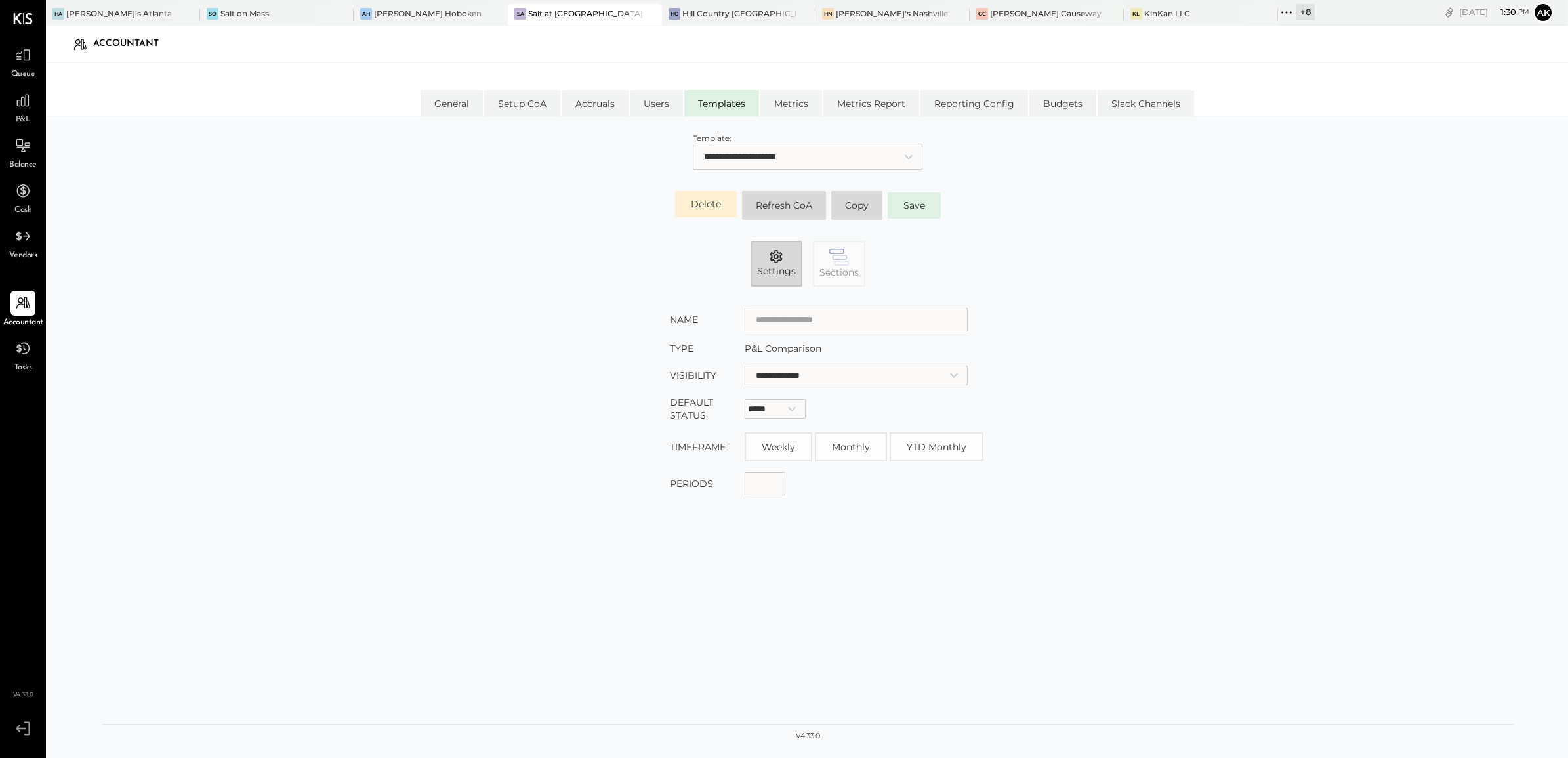
type input "**********"
select select "**********"
select select "*********"
type input "*"
click at [781, 272] on span "Settings" at bounding box center [776, 271] width 38 height 13
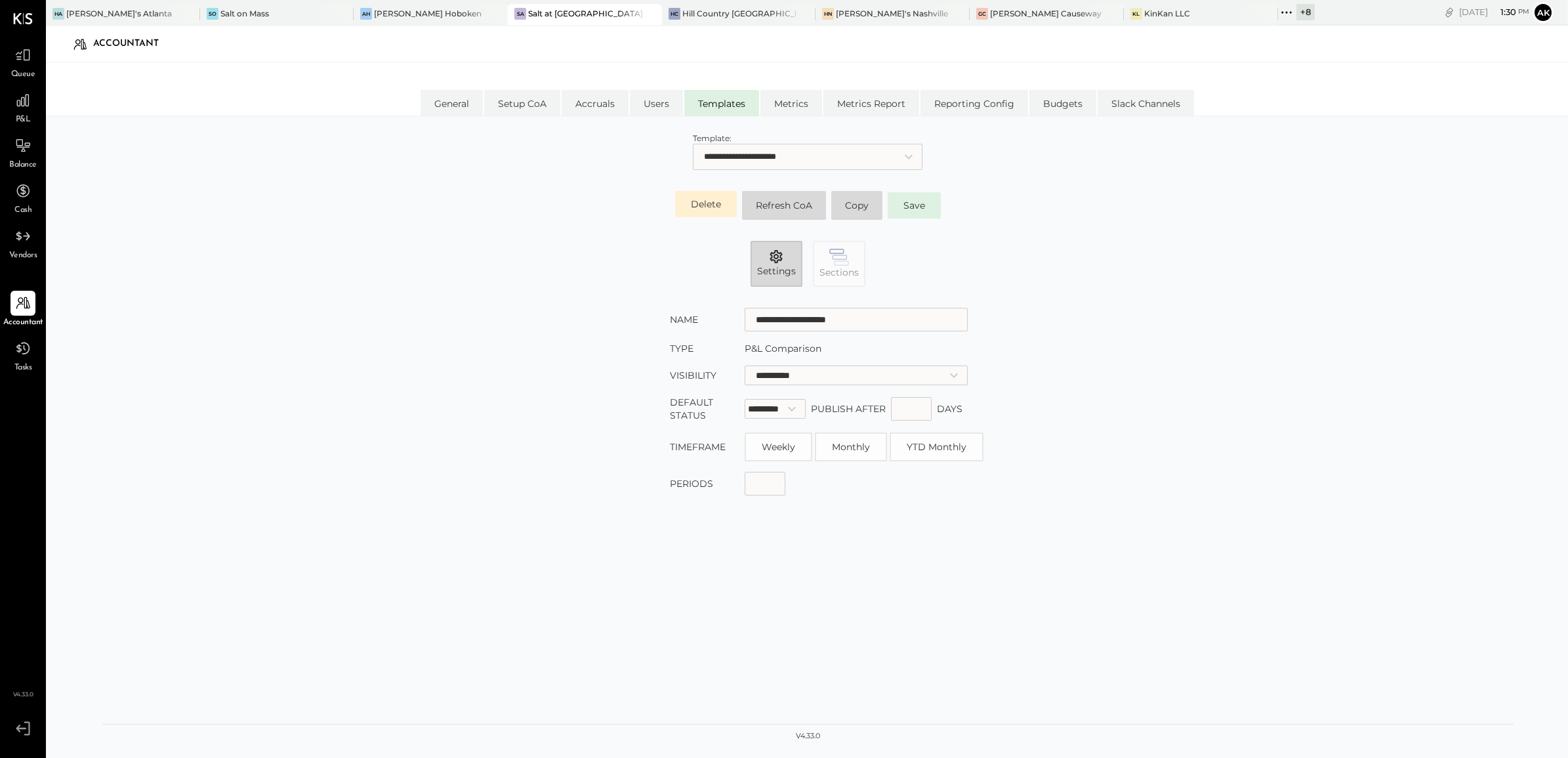
type input "**********"
click at [773, 266] on span "Settings" at bounding box center [776, 271] width 38 height 13
click at [835, 263] on icon "button" at bounding box center [841, 263] width 14 height 4
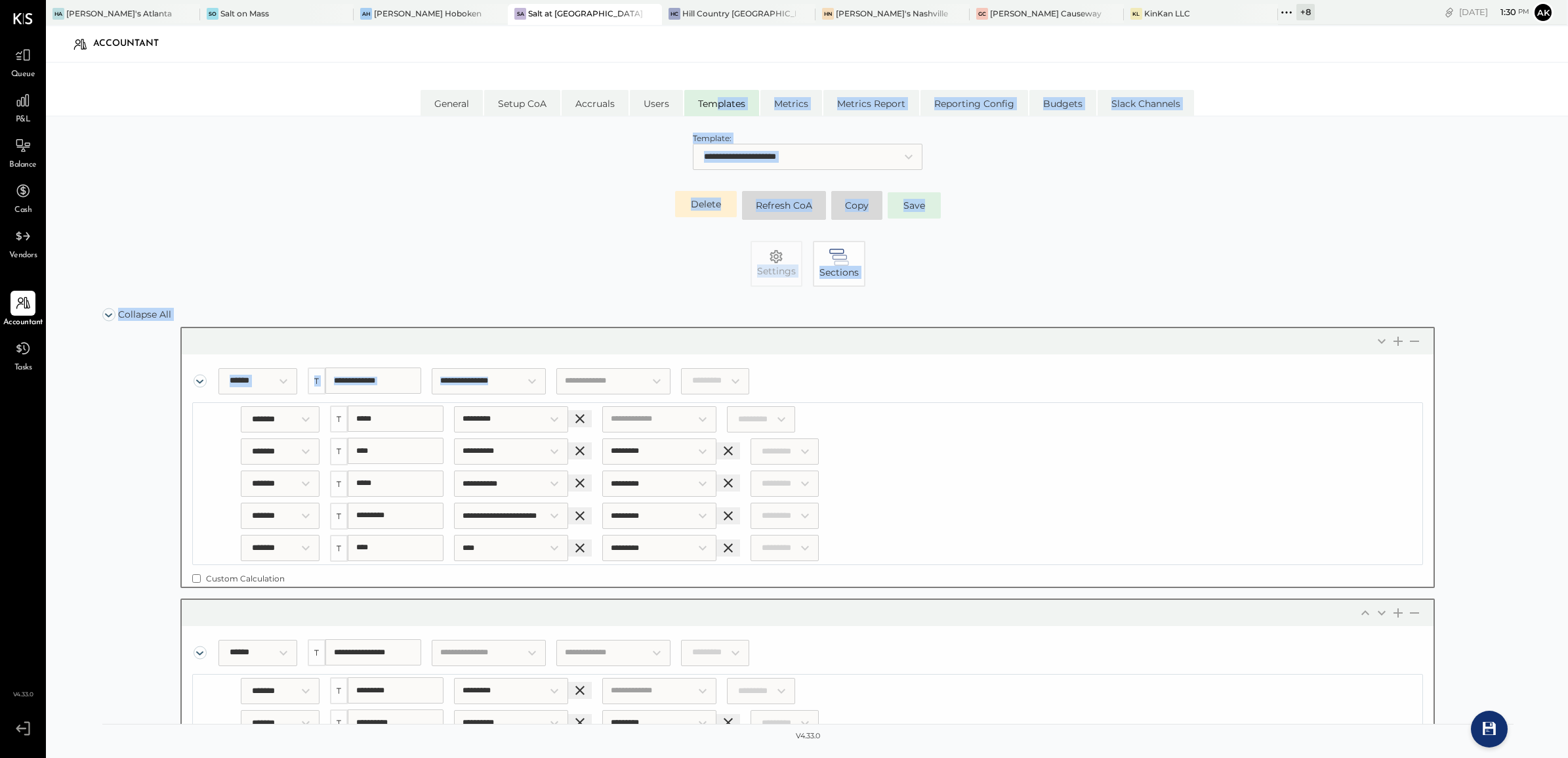
drag, startPoint x: 1498, startPoint y: 391, endPoint x: 1513, endPoint y: 195, distance: 196.6
click at [1513, 195] on div "**********" at bounding box center [807, 433] width 1411 height 607
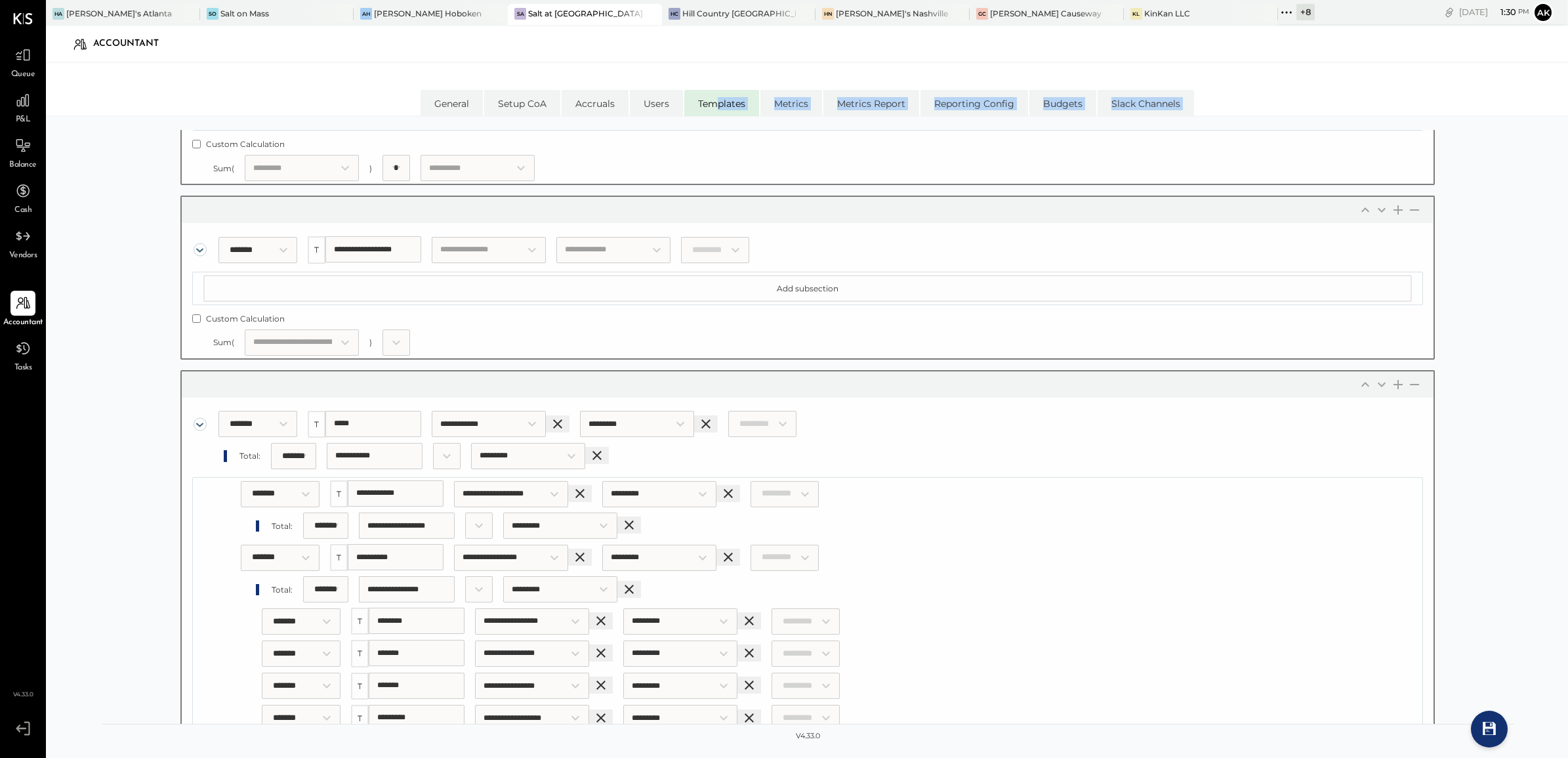
scroll to position [3057, 0]
